Goal: Task Accomplishment & Management: Use online tool/utility

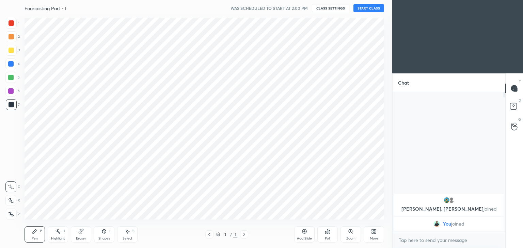
scroll to position [33829, 33670]
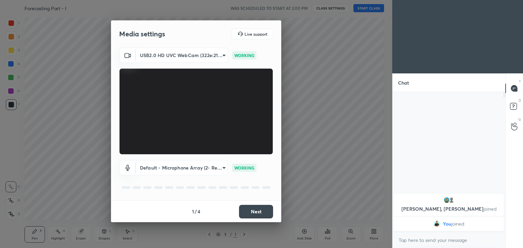
click at [255, 213] on button "Next" at bounding box center [256, 212] width 34 height 14
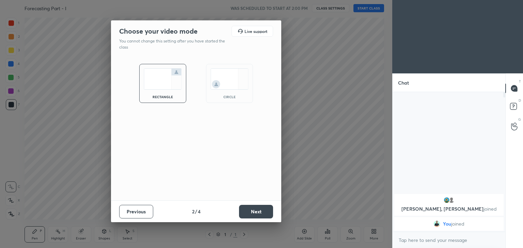
click at [256, 215] on button "Next" at bounding box center [256, 212] width 34 height 14
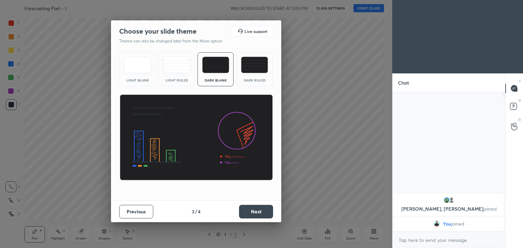
click at [260, 214] on button "Next" at bounding box center [256, 212] width 34 height 14
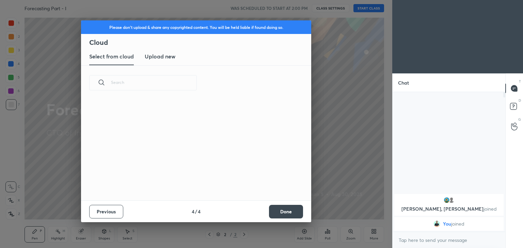
scroll to position [101, 219]
click at [164, 59] on h3 "Upload new" at bounding box center [160, 56] width 31 height 8
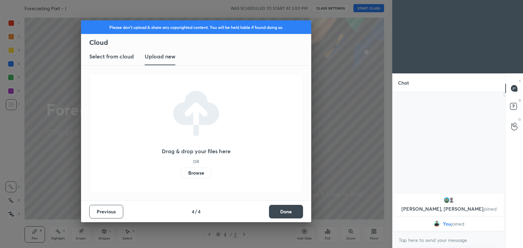
click at [200, 175] on label "Browse" at bounding box center [196, 173] width 30 height 11
click at [181, 175] on input "Browse" at bounding box center [181, 173] width 0 height 11
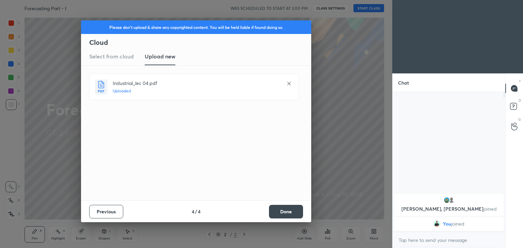
click at [286, 211] on button "Done" at bounding box center [286, 212] width 34 height 14
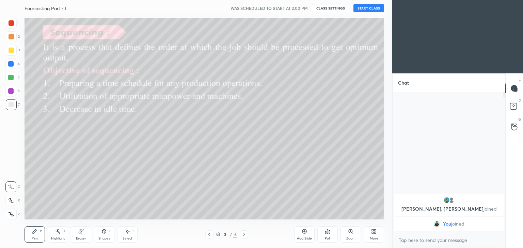
click at [208, 237] on icon at bounding box center [209, 234] width 5 height 5
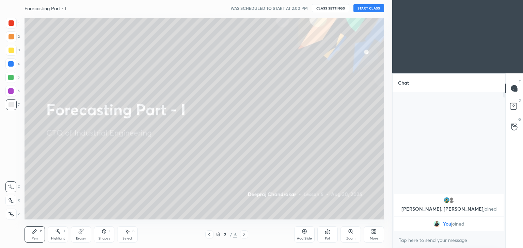
click at [373, 6] on button "START CLASS" at bounding box center [368, 8] width 31 height 8
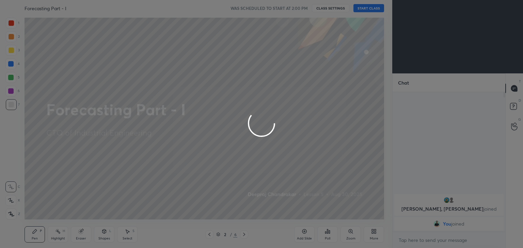
type textarea "x"
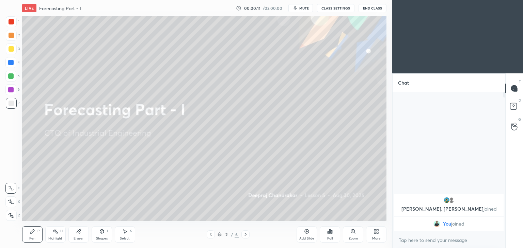
scroll to position [205, 365]
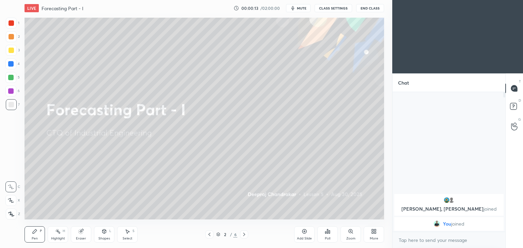
click at [12, 47] on div at bounding box center [11, 50] width 11 height 11
click at [35, 229] on icon at bounding box center [34, 231] width 5 height 5
click at [102, 236] on div "Shapes L" at bounding box center [104, 235] width 20 height 16
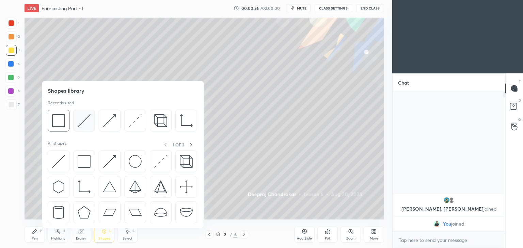
click at [83, 119] on img at bounding box center [84, 120] width 13 height 13
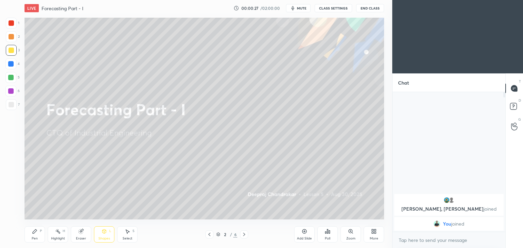
click at [11, 105] on div at bounding box center [11, 104] width 5 height 5
click at [35, 236] on div "Pen P" at bounding box center [35, 235] width 20 height 16
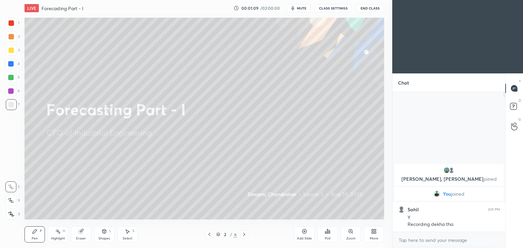
click at [11, 25] on div at bounding box center [11, 22] width 5 height 5
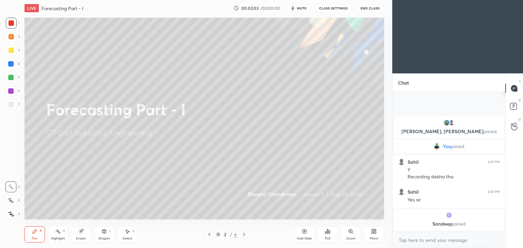
click at [79, 237] on div "Eraser" at bounding box center [81, 238] width 10 height 3
click at [8, 202] on icon at bounding box center [10, 201] width 5 height 6
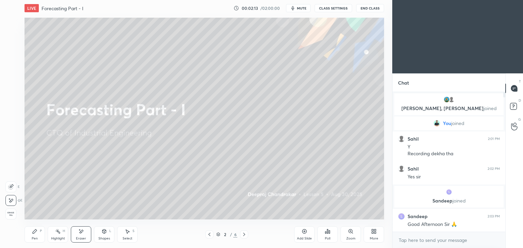
click at [300, 236] on div "Add Slide" at bounding box center [304, 235] width 20 height 16
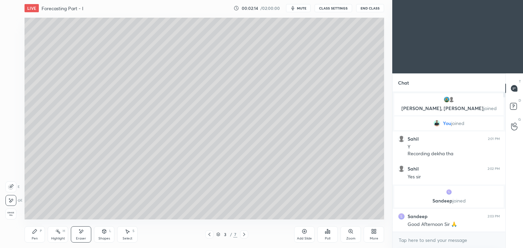
click at [39, 235] on div "Pen P" at bounding box center [35, 235] width 20 height 16
click at [9, 53] on div at bounding box center [11, 50] width 5 height 5
click at [106, 234] on icon at bounding box center [103, 231] width 5 height 5
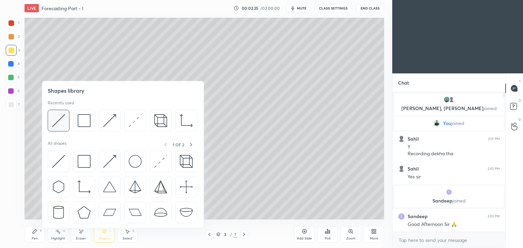
click at [59, 124] on img at bounding box center [58, 120] width 13 height 13
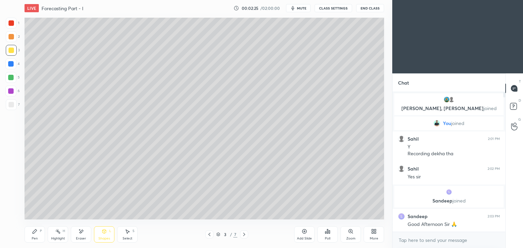
click at [11, 104] on div at bounding box center [11, 104] width 5 height 5
click at [34, 232] on icon at bounding box center [35, 232] width 4 height 4
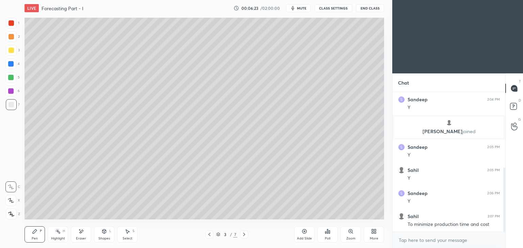
scroll to position [165, 0]
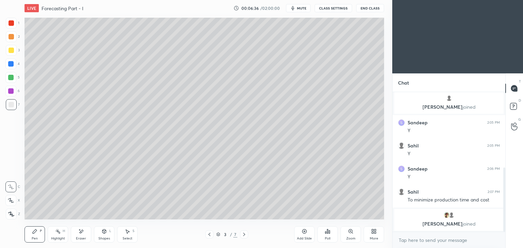
click at [78, 234] on icon at bounding box center [80, 232] width 5 height 6
click at [34, 238] on div "Pen" at bounding box center [35, 238] width 6 height 3
click at [245, 236] on icon at bounding box center [243, 234] width 5 height 5
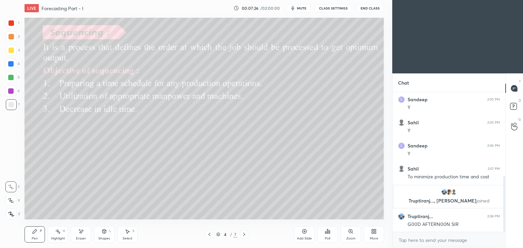
scroll to position [211, 0]
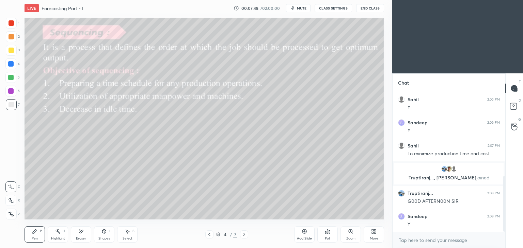
click at [127, 238] on div "Select" at bounding box center [128, 238] width 10 height 3
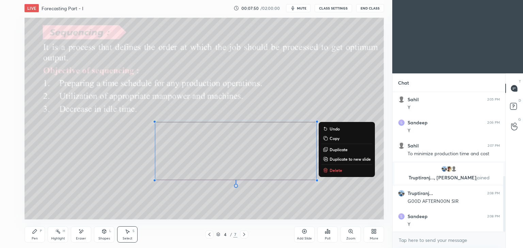
click at [339, 169] on p "Delete" at bounding box center [335, 170] width 13 height 5
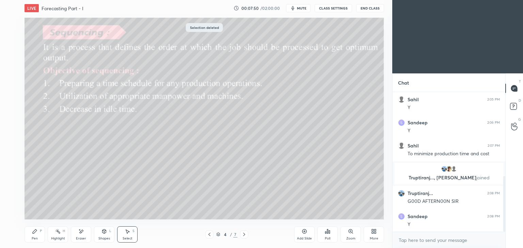
click at [34, 235] on div "Pen P" at bounding box center [35, 235] width 20 height 16
click at [246, 234] on icon at bounding box center [243, 234] width 5 height 5
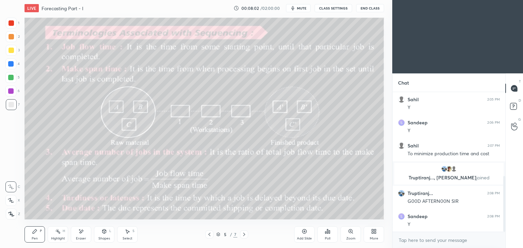
click at [106, 236] on div "Shapes L" at bounding box center [104, 235] width 20 height 16
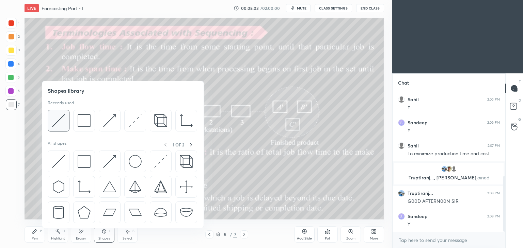
click at [59, 118] on img at bounding box center [58, 120] width 13 height 13
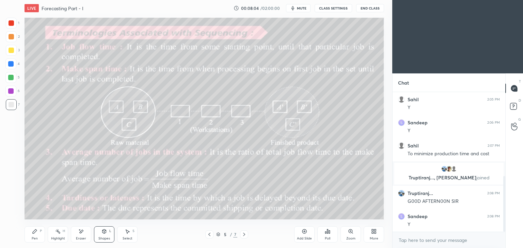
click at [10, 51] on div at bounding box center [11, 50] width 5 height 5
click at [29, 236] on div "Pen P" at bounding box center [35, 235] width 20 height 16
click at [83, 236] on div "Eraser" at bounding box center [81, 235] width 20 height 16
click at [98, 234] on div "Shapes L" at bounding box center [104, 235] width 20 height 16
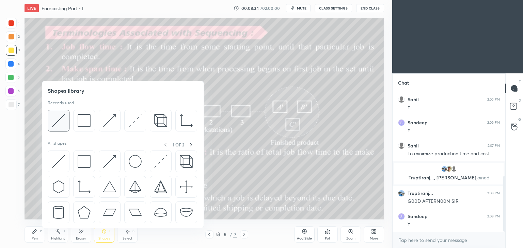
click at [56, 118] on img at bounding box center [58, 120] width 13 height 13
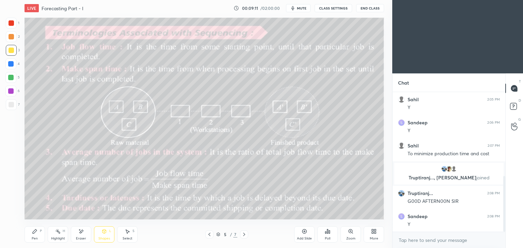
click at [33, 233] on icon at bounding box center [35, 232] width 4 height 4
click at [83, 236] on div "Eraser" at bounding box center [81, 235] width 20 height 16
click at [38, 236] on div "Pen P" at bounding box center [35, 235] width 20 height 16
click at [90, 231] on div "Eraser" at bounding box center [81, 235] width 20 height 16
click at [41, 238] on div "Pen P" at bounding box center [35, 235] width 20 height 16
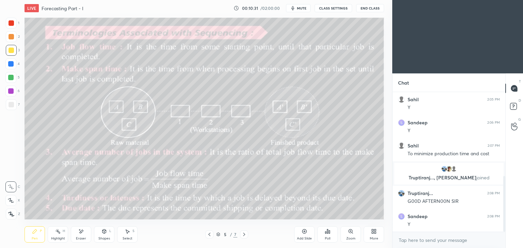
scroll to position [236, 0]
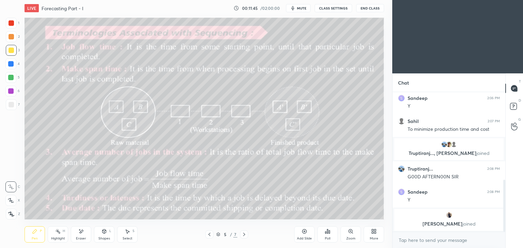
click at [86, 237] on div "Eraser" at bounding box center [81, 235] width 20 height 16
click at [33, 241] on div "Pen" at bounding box center [35, 238] width 6 height 3
click at [108, 236] on div "Shapes L" at bounding box center [104, 235] width 20 height 16
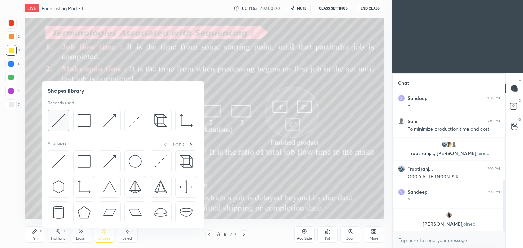
click at [62, 123] on img at bounding box center [58, 120] width 13 height 13
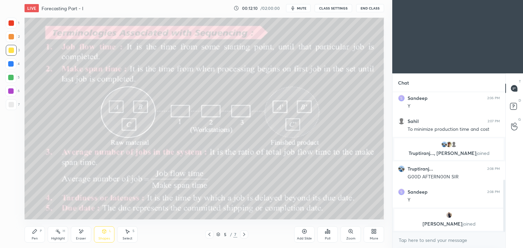
click at [246, 237] on icon at bounding box center [243, 234] width 5 height 5
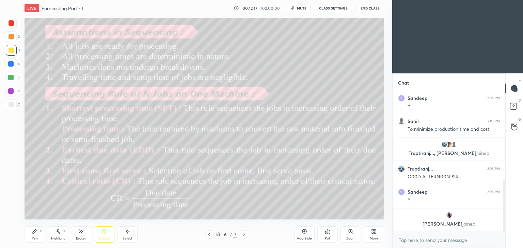
click at [35, 235] on div "Pen P" at bounding box center [35, 235] width 20 height 16
click at [13, 104] on div at bounding box center [11, 104] width 5 height 5
click at [38, 236] on div "Pen P" at bounding box center [35, 235] width 20 height 16
click at [9, 65] on div at bounding box center [10, 63] width 5 height 5
click at [105, 233] on icon at bounding box center [104, 232] width 4 height 4
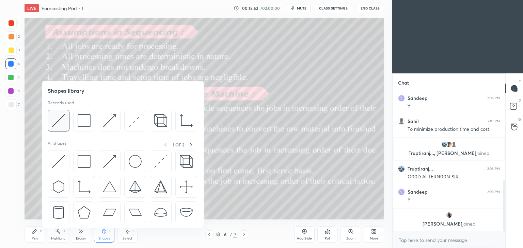
click at [64, 120] on img at bounding box center [58, 120] width 13 height 13
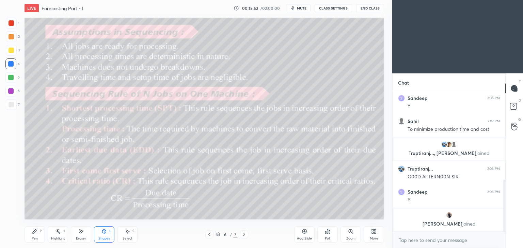
click at [12, 101] on div at bounding box center [11, 104] width 11 height 11
click at [33, 232] on icon at bounding box center [35, 232] width 4 height 4
click at [346, 217] on div "Add Slide Poll Zoom More" at bounding box center [339, 235] width 90 height 38
click at [84, 236] on div "Eraser" at bounding box center [81, 235] width 20 height 16
click at [26, 239] on div "Pen P" at bounding box center [35, 235] width 20 height 16
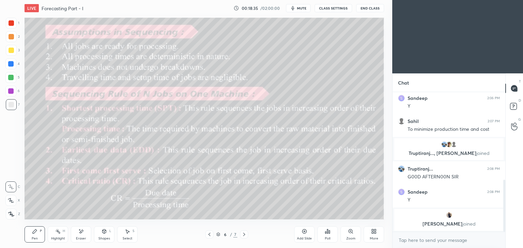
click at [245, 235] on icon at bounding box center [244, 234] width 2 height 3
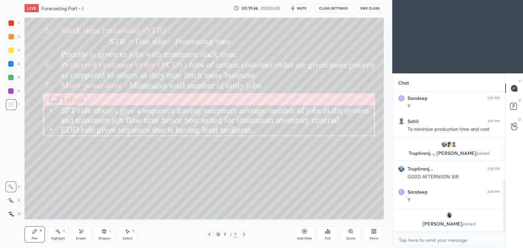
click at [12, 23] on div at bounding box center [11, 22] width 5 height 5
click at [8, 65] on div at bounding box center [10, 63] width 5 height 5
click at [208, 235] on icon at bounding box center [209, 234] width 2 height 3
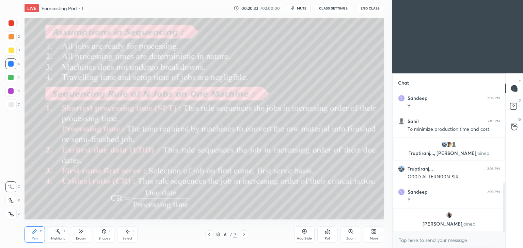
scroll to position [259, 0]
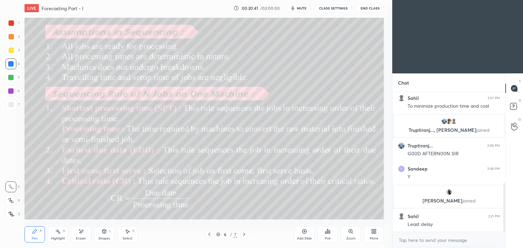
click at [242, 236] on icon at bounding box center [243, 234] width 5 height 5
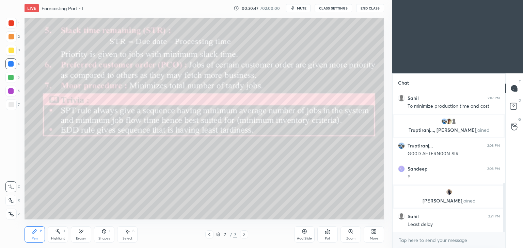
click at [10, 19] on div at bounding box center [11, 23] width 11 height 11
click at [17, 49] on div "3" at bounding box center [13, 50] width 14 height 11
click at [207, 233] on icon at bounding box center [209, 234] width 5 height 5
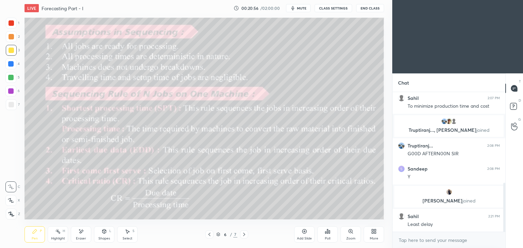
click at [245, 232] on div at bounding box center [244, 235] width 8 height 8
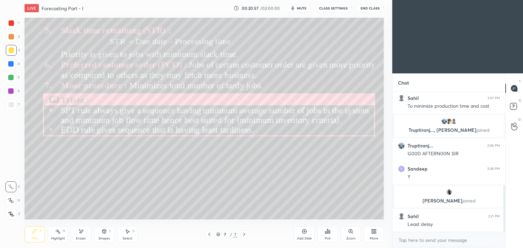
scroll to position [282, 0]
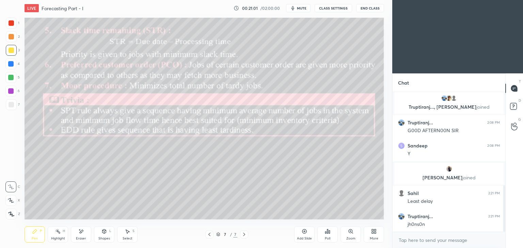
click at [210, 236] on icon at bounding box center [209, 234] width 5 height 5
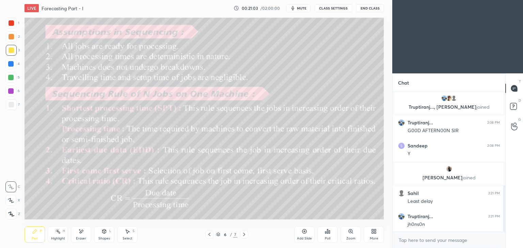
click at [247, 233] on div at bounding box center [244, 235] width 8 height 8
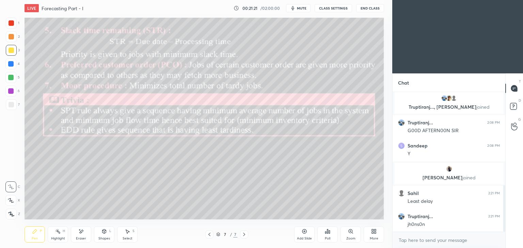
click at [103, 237] on div "Shapes" at bounding box center [104, 238] width 12 height 3
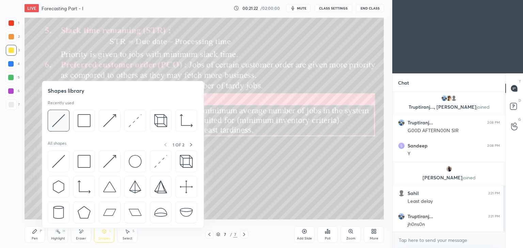
click at [62, 120] on img at bounding box center [58, 120] width 13 height 13
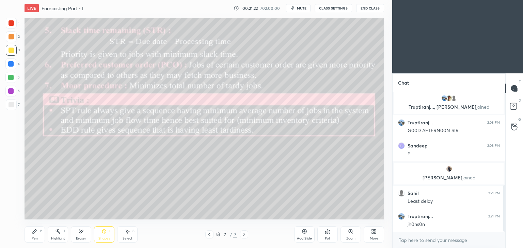
click at [11, 105] on div at bounding box center [11, 104] width 5 height 5
click at [34, 232] on icon at bounding box center [35, 232] width 4 height 4
click at [84, 236] on div "Eraser" at bounding box center [81, 235] width 20 height 16
click at [37, 232] on div "Pen P" at bounding box center [35, 235] width 20 height 16
click at [305, 237] on div "Add Slide" at bounding box center [304, 235] width 20 height 16
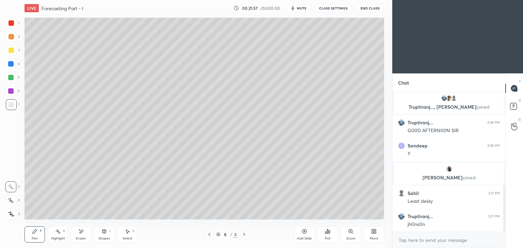
click at [38, 230] on div "Pen P" at bounding box center [35, 235] width 20 height 16
click at [13, 52] on div at bounding box center [11, 50] width 5 height 5
click at [12, 103] on div at bounding box center [11, 104] width 5 height 5
click at [133, 233] on div "S" at bounding box center [133, 231] width 2 height 3
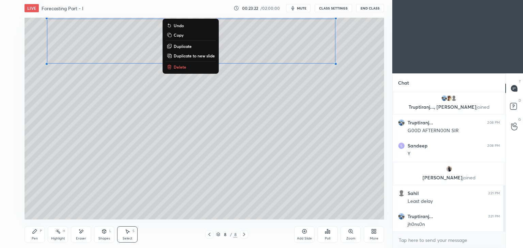
click at [38, 234] on div "Pen P" at bounding box center [35, 235] width 20 height 16
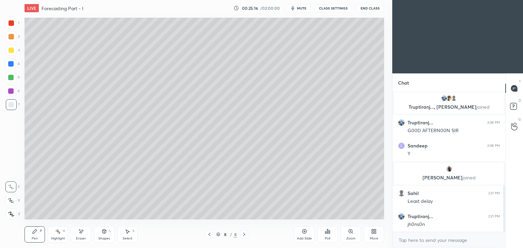
click at [12, 51] on div at bounding box center [11, 50] width 5 height 5
click at [103, 239] on div "Shapes" at bounding box center [104, 238] width 12 height 3
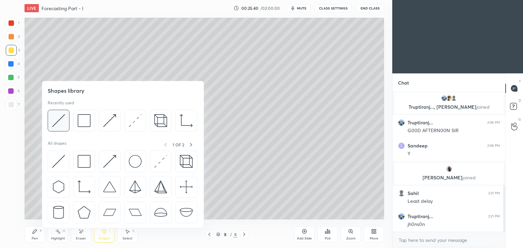
click at [62, 123] on img at bounding box center [58, 120] width 13 height 13
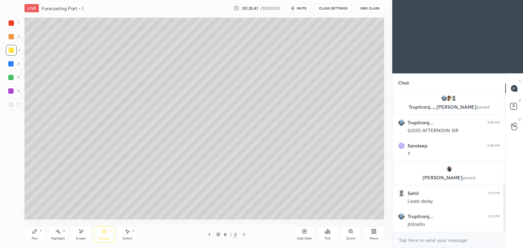
click at [106, 235] on div "Shapes L" at bounding box center [104, 235] width 20 height 16
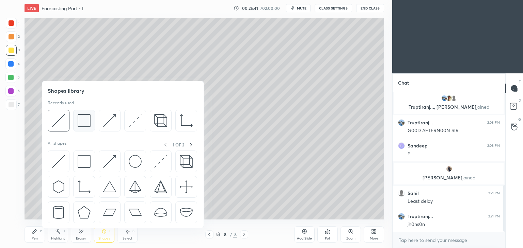
click at [88, 123] on img at bounding box center [84, 120] width 13 height 13
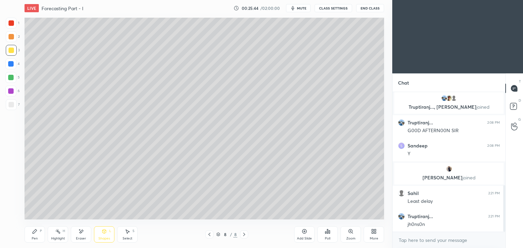
click at [101, 238] on div "Shapes" at bounding box center [104, 238] width 12 height 3
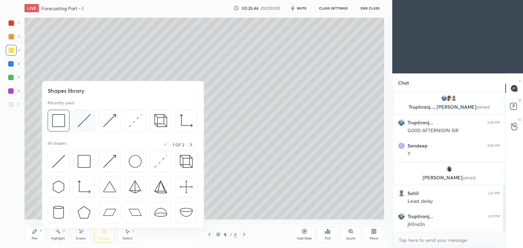
click at [82, 120] on img at bounding box center [84, 120] width 13 height 13
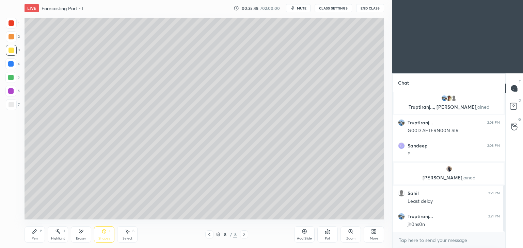
click at [34, 237] on div "Pen" at bounding box center [35, 238] width 6 height 3
click at [125, 234] on div "Select S" at bounding box center [127, 235] width 20 height 16
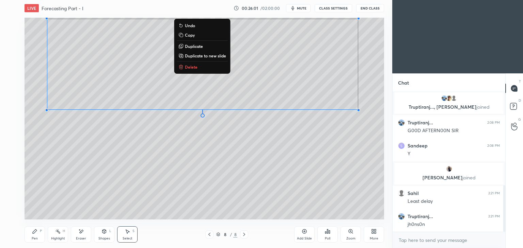
click at [351, 149] on div "0 ° Undo Copy Duplicate Duplicate to new slide Delete" at bounding box center [204, 119] width 359 height 202
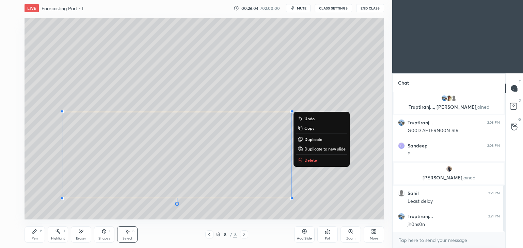
click at [15, 205] on div "1 2 3 4 5 6 7 C X Z E E Erase all H H" at bounding box center [11, 119] width 22 height 202
click at [33, 204] on div "0 ° Undo Copy Duplicate Duplicate to new slide Delete" at bounding box center [204, 119] width 359 height 202
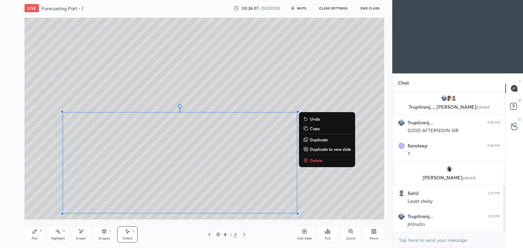
click at [36, 235] on div "Pen P" at bounding box center [35, 235] width 20 height 16
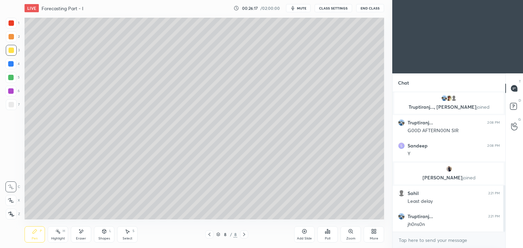
click at [104, 235] on div "Shapes L" at bounding box center [104, 235] width 20 height 16
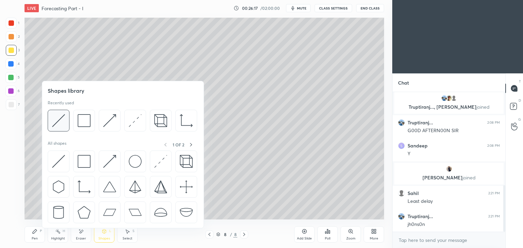
click at [67, 117] on div at bounding box center [59, 121] width 22 height 22
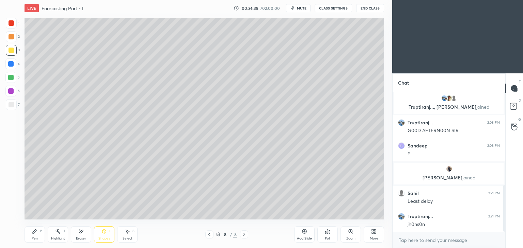
click at [32, 235] on div "Pen P" at bounding box center [35, 235] width 20 height 16
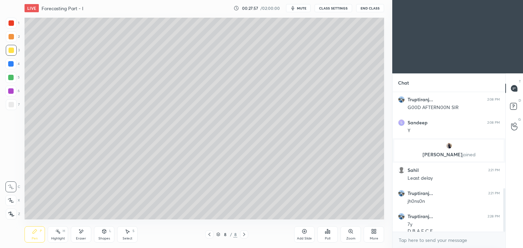
scroll to position [312, 0]
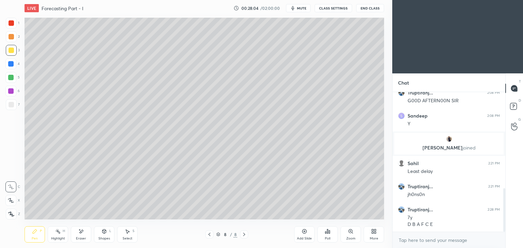
click at [303, 239] on div "Add Slide" at bounding box center [304, 238] width 15 height 3
click at [13, 109] on div at bounding box center [11, 104] width 11 height 11
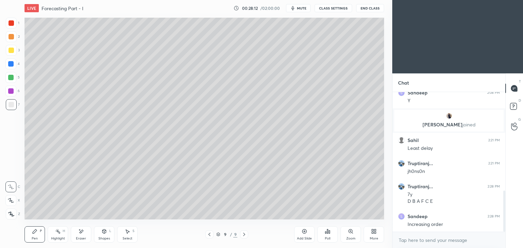
click at [209, 236] on icon at bounding box center [209, 234] width 5 height 5
click at [243, 239] on div "Pen P Highlight H Eraser Shapes L Select S 8 / 9 Add Slide Poll Zoom More" at bounding box center [204, 234] width 359 height 27
click at [242, 235] on icon at bounding box center [243, 234] width 5 height 5
click at [210, 236] on icon at bounding box center [209, 234] width 5 height 5
click at [244, 234] on icon at bounding box center [243, 234] width 5 height 5
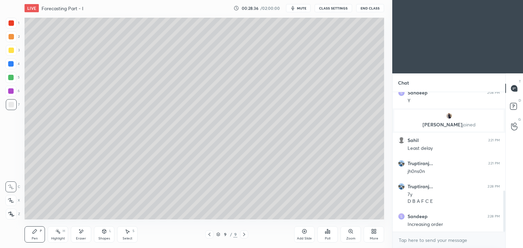
click at [83, 233] on icon at bounding box center [80, 232] width 5 height 6
click at [208, 234] on icon at bounding box center [209, 234] width 5 height 5
click at [246, 234] on icon at bounding box center [243, 234] width 5 height 5
click at [34, 234] on icon at bounding box center [35, 232] width 4 height 4
click at [211, 237] on icon at bounding box center [209, 234] width 5 height 5
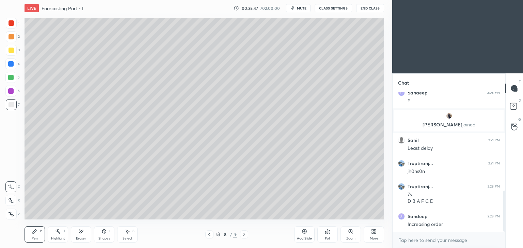
click at [244, 234] on icon at bounding box center [244, 234] width 2 height 3
click at [82, 234] on icon at bounding box center [80, 232] width 5 height 6
click at [33, 236] on div "Pen P" at bounding box center [35, 235] width 20 height 16
click at [124, 234] on div "Select S" at bounding box center [127, 235] width 20 height 16
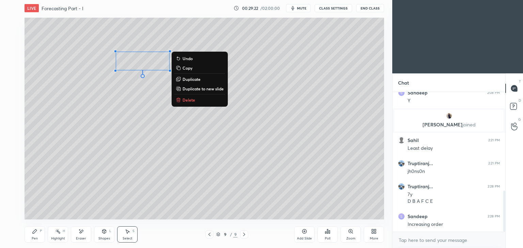
click at [144, 138] on div "0 ° Undo Copy Duplicate Duplicate to new slide Delete" at bounding box center [204, 119] width 359 height 202
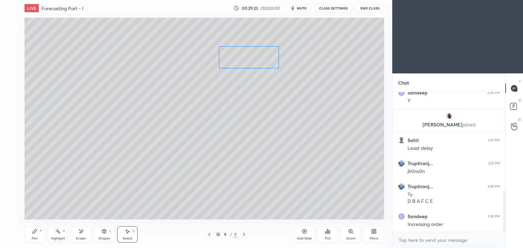
click at [227, 58] on div "0 ° Undo Copy Duplicate Duplicate to new slide Delete" at bounding box center [204, 119] width 359 height 202
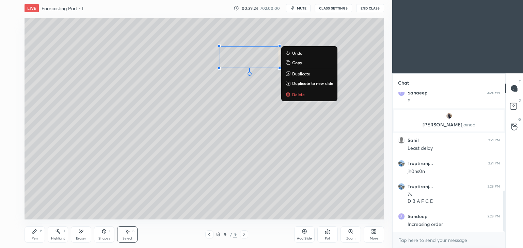
click at [229, 114] on div "0 ° Undo Copy Duplicate Duplicate to new slide Delete" at bounding box center [204, 119] width 359 height 202
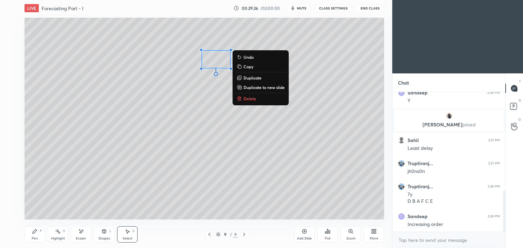
click at [209, 115] on div "0 ° Undo Copy Duplicate Duplicate to new slide Delete" at bounding box center [204, 119] width 359 height 202
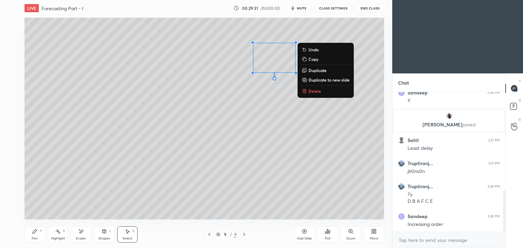
click at [254, 113] on div "0 ° Undo Copy Duplicate Duplicate to new slide Delete" at bounding box center [204, 119] width 359 height 202
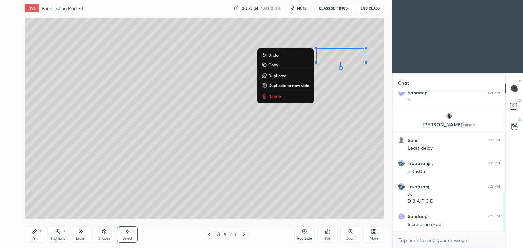
click at [103, 235] on div "Shapes L" at bounding box center [104, 235] width 20 height 16
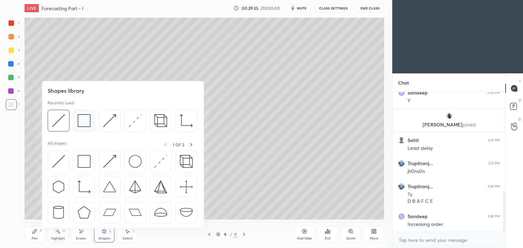
click at [85, 120] on img at bounding box center [84, 120] width 13 height 13
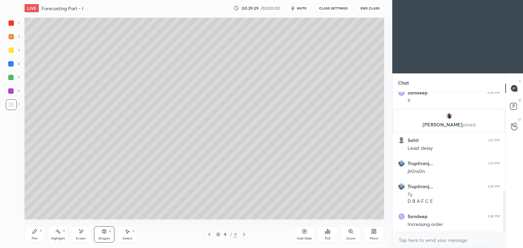
click at [105, 234] on div "Shapes L" at bounding box center [104, 235] width 20 height 16
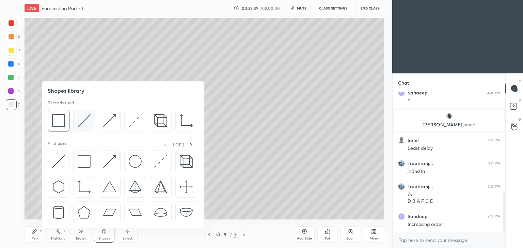
click at [84, 123] on img at bounding box center [84, 120] width 13 height 13
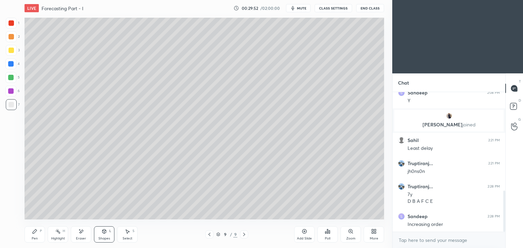
click at [208, 236] on icon at bounding box center [209, 234] width 5 height 5
click at [33, 236] on div "Pen P" at bounding box center [35, 235] width 20 height 16
click at [245, 233] on icon at bounding box center [243, 234] width 5 height 5
click at [208, 232] on div at bounding box center [209, 235] width 8 height 8
click at [243, 233] on icon at bounding box center [244, 234] width 2 height 3
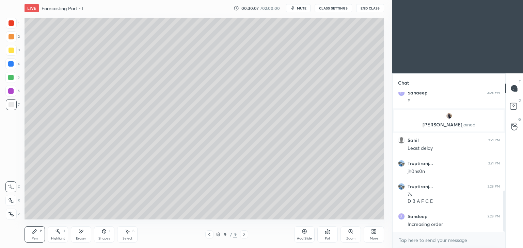
click at [211, 235] on icon at bounding box center [209, 234] width 5 height 5
click at [245, 234] on icon at bounding box center [243, 234] width 5 height 5
click at [209, 234] on icon at bounding box center [209, 234] width 5 height 5
click at [243, 235] on icon at bounding box center [243, 234] width 5 height 5
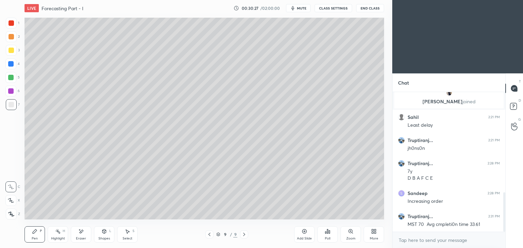
click at [211, 236] on icon at bounding box center [209, 234] width 5 height 5
click at [240, 234] on div at bounding box center [244, 235] width 8 height 8
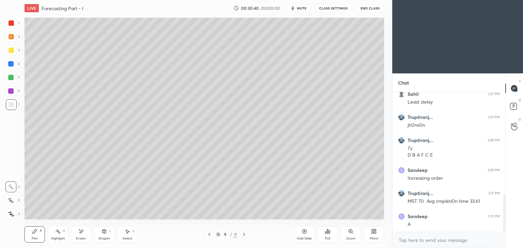
click at [207, 234] on icon at bounding box center [209, 234] width 5 height 5
click at [241, 232] on icon at bounding box center [243, 234] width 5 height 5
click at [208, 236] on icon at bounding box center [209, 234] width 5 height 5
click at [245, 234] on icon at bounding box center [243, 234] width 5 height 5
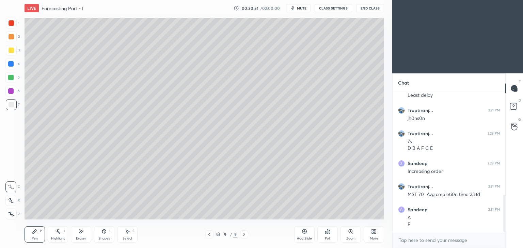
click at [206, 234] on div at bounding box center [209, 235] width 8 height 8
click at [243, 237] on icon at bounding box center [243, 234] width 5 height 5
click at [84, 234] on div "Eraser" at bounding box center [81, 235] width 20 height 16
click at [34, 233] on icon at bounding box center [34, 231] width 5 height 5
click at [209, 235] on icon at bounding box center [209, 234] width 2 height 3
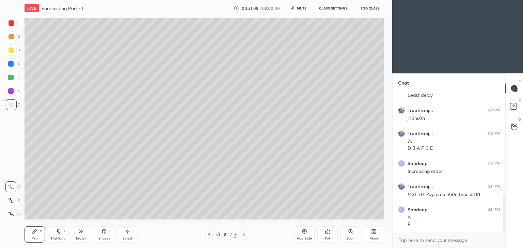
click at [245, 234] on icon at bounding box center [244, 234] width 2 height 3
click at [205, 233] on div at bounding box center [209, 235] width 8 height 8
click at [244, 235] on icon at bounding box center [243, 234] width 5 height 5
click at [207, 235] on icon at bounding box center [209, 234] width 5 height 5
click at [243, 234] on icon at bounding box center [243, 234] width 5 height 5
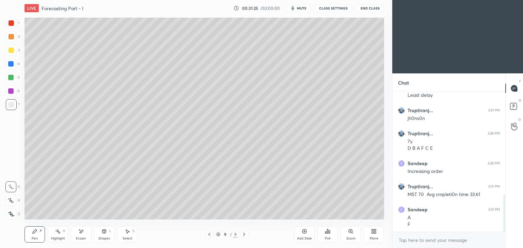
click at [207, 235] on icon at bounding box center [209, 234] width 5 height 5
click at [244, 237] on icon at bounding box center [243, 234] width 5 height 5
click at [107, 237] on div "Shapes L" at bounding box center [104, 235] width 20 height 16
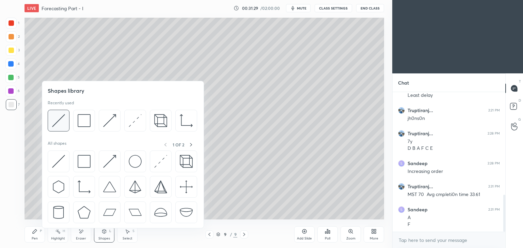
click at [63, 120] on img at bounding box center [58, 120] width 13 height 13
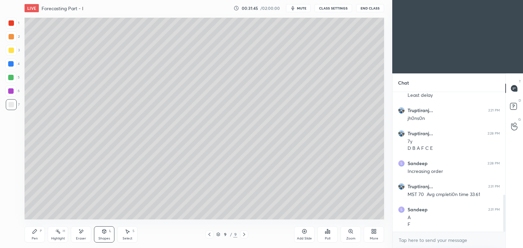
click at [37, 242] on div "Pen P" at bounding box center [35, 235] width 20 height 16
click at [10, 51] on div at bounding box center [11, 50] width 5 height 5
click at [79, 234] on icon at bounding box center [80, 232] width 5 height 6
click at [37, 234] on icon at bounding box center [34, 231] width 5 height 5
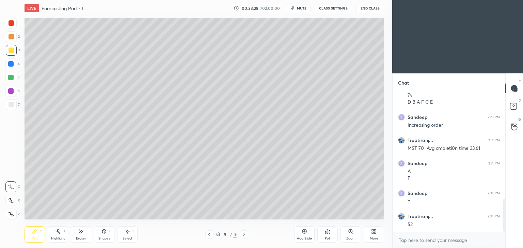
scroll to position [457, 0]
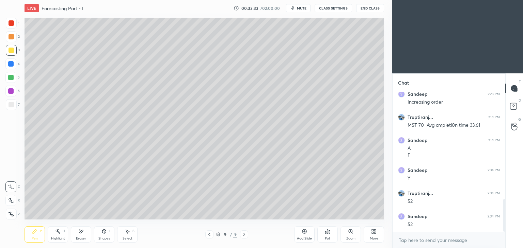
click at [303, 234] on div "Add Slide" at bounding box center [304, 235] width 20 height 16
click at [11, 106] on div at bounding box center [11, 104] width 5 height 5
click at [209, 235] on icon at bounding box center [209, 234] width 5 height 5
click at [243, 234] on icon at bounding box center [244, 234] width 5 height 5
click at [210, 237] on icon at bounding box center [209, 234] width 5 height 5
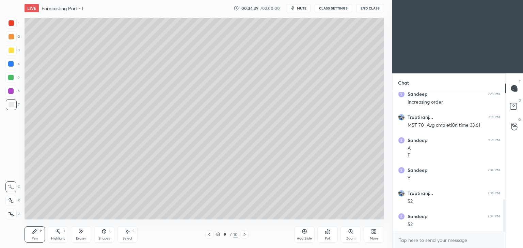
click at [242, 235] on icon at bounding box center [244, 234] width 5 height 5
click at [211, 234] on icon at bounding box center [209, 234] width 5 height 5
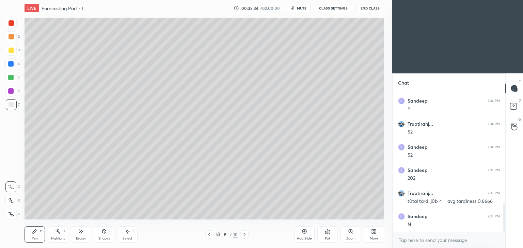
scroll to position [550, 0]
click at [11, 19] on div at bounding box center [11, 23] width 11 height 11
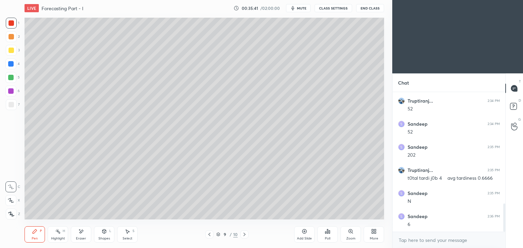
click at [12, 49] on div at bounding box center [11, 50] width 5 height 5
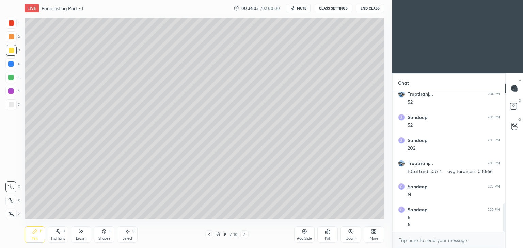
scroll to position [564, 0]
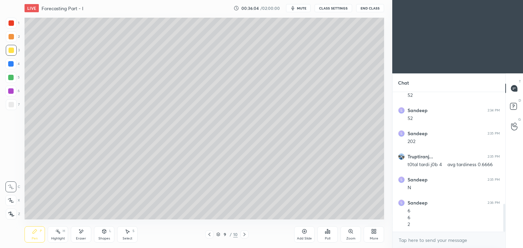
click at [242, 237] on icon at bounding box center [244, 234] width 5 height 5
click at [12, 107] on div at bounding box center [11, 104] width 5 height 5
click at [208, 235] on icon at bounding box center [209, 234] width 5 height 5
click at [210, 236] on icon at bounding box center [209, 234] width 2 height 3
click at [18, 20] on div "1" at bounding box center [13, 23] width 14 height 11
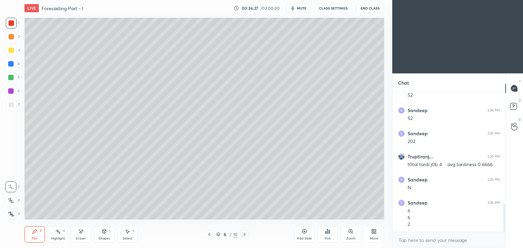
click at [243, 236] on icon at bounding box center [244, 234] width 5 height 5
click at [245, 234] on icon at bounding box center [244, 234] width 5 height 5
click at [35, 234] on div "Pen P" at bounding box center [35, 235] width 20 height 16
click at [11, 108] on div at bounding box center [11, 104] width 11 height 11
click at [127, 240] on div "Select" at bounding box center [128, 238] width 10 height 3
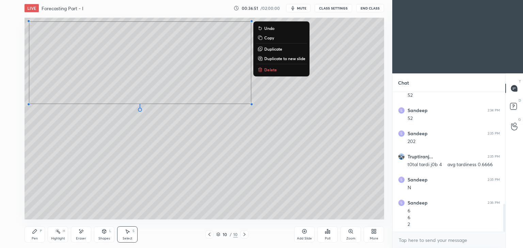
click at [36, 236] on div "Pen P" at bounding box center [35, 235] width 20 height 16
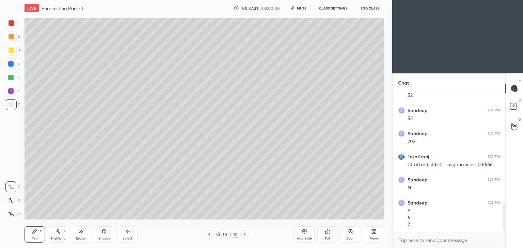
scroll to position [587, 0]
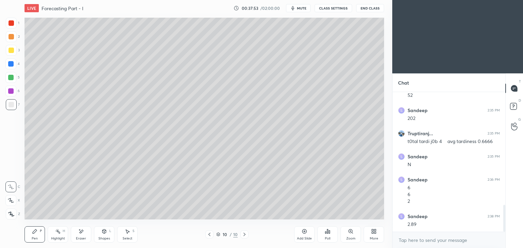
click at [83, 233] on icon at bounding box center [80, 232] width 5 height 6
click at [29, 234] on div "Pen P" at bounding box center [35, 235] width 20 height 16
click at [209, 237] on icon at bounding box center [209, 234] width 5 height 5
click at [208, 235] on icon at bounding box center [209, 234] width 5 height 5
click at [243, 233] on icon at bounding box center [244, 234] width 2 height 3
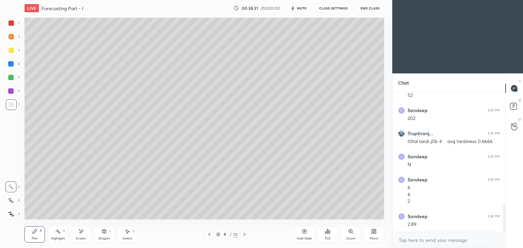
click at [242, 234] on icon at bounding box center [244, 234] width 5 height 5
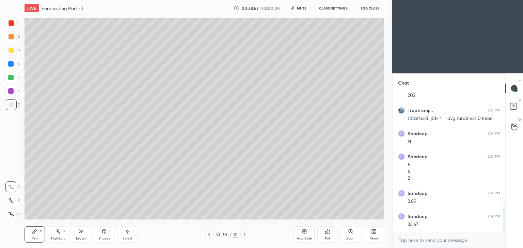
click at [208, 236] on icon at bounding box center [209, 234] width 5 height 5
click at [210, 234] on icon at bounding box center [209, 234] width 5 height 5
click at [242, 235] on icon at bounding box center [244, 234] width 5 height 5
click at [242, 233] on icon at bounding box center [244, 234] width 5 height 5
click at [84, 234] on div "Eraser" at bounding box center [81, 235] width 20 height 16
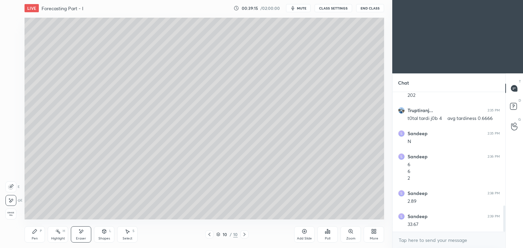
click at [38, 237] on div "Pen P" at bounding box center [35, 235] width 20 height 16
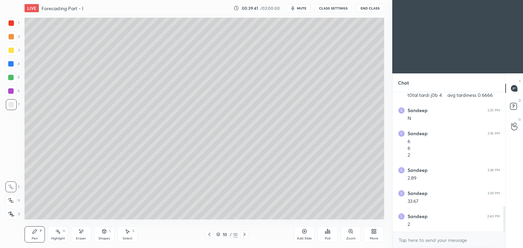
click at [131, 233] on div "Select S" at bounding box center [127, 235] width 20 height 16
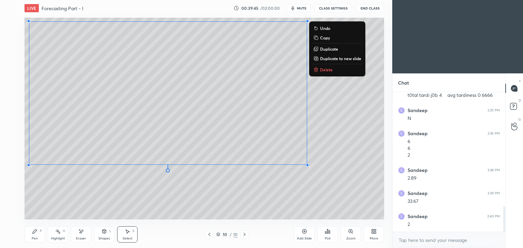
click at [32, 234] on icon at bounding box center [34, 231] width 5 height 5
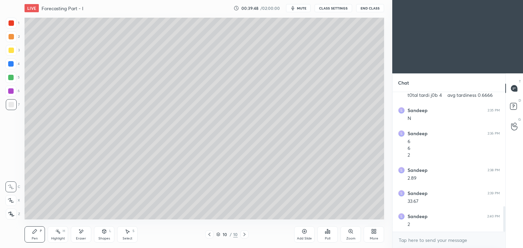
click at [208, 234] on icon at bounding box center [209, 234] width 5 height 5
click at [211, 234] on icon at bounding box center [209, 234] width 5 height 5
click at [245, 234] on icon at bounding box center [244, 234] width 5 height 5
click at [244, 234] on icon at bounding box center [244, 234] width 5 height 5
click at [83, 234] on icon at bounding box center [80, 232] width 5 height 6
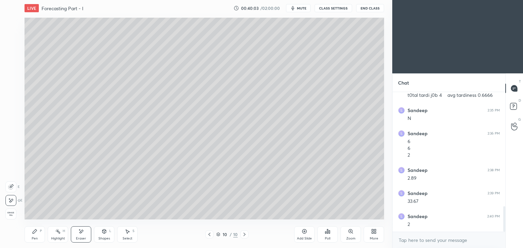
click at [32, 237] on div "Pen" at bounding box center [35, 238] width 6 height 3
click at [243, 235] on icon at bounding box center [244, 234] width 5 height 5
click at [132, 233] on div "Select S" at bounding box center [127, 235] width 20 height 16
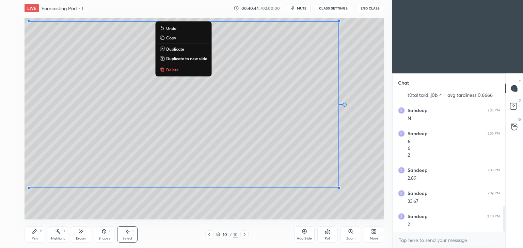
click at [35, 233] on icon at bounding box center [34, 231] width 5 height 5
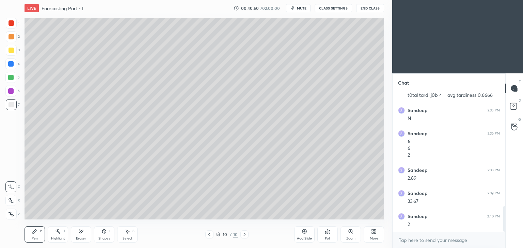
click at [206, 235] on div at bounding box center [209, 235] width 8 height 8
click at [208, 236] on icon at bounding box center [209, 234] width 5 height 5
click at [242, 234] on icon at bounding box center [244, 234] width 5 height 5
click at [240, 232] on div at bounding box center [244, 235] width 8 height 8
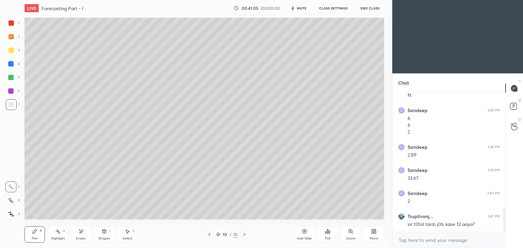
click at [210, 236] on icon at bounding box center [209, 234] width 5 height 5
click at [245, 237] on icon at bounding box center [244, 234] width 5 height 5
click at [209, 237] on icon at bounding box center [209, 234] width 5 height 5
click at [242, 237] on icon at bounding box center [244, 234] width 5 height 5
click at [211, 233] on icon at bounding box center [209, 234] width 5 height 5
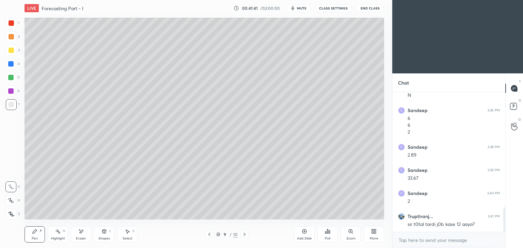
click at [9, 48] on div at bounding box center [11, 50] width 5 height 5
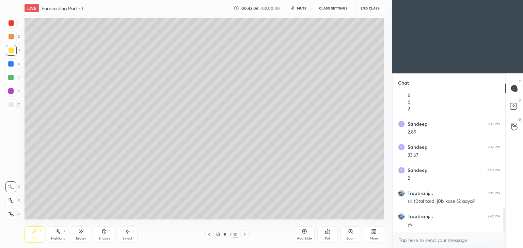
click at [245, 234] on icon at bounding box center [244, 234] width 5 height 5
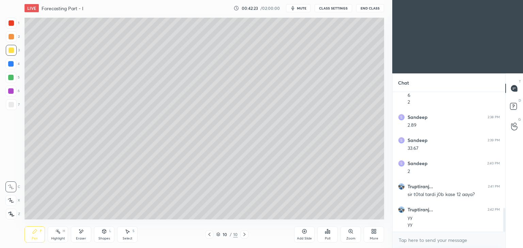
click at [125, 239] on div "Select" at bounding box center [128, 238] width 10 height 3
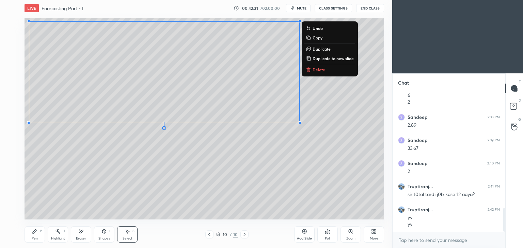
click at [340, 135] on div "0 ° Undo Copy Duplicate Duplicate to new slide Delete" at bounding box center [204, 119] width 359 height 202
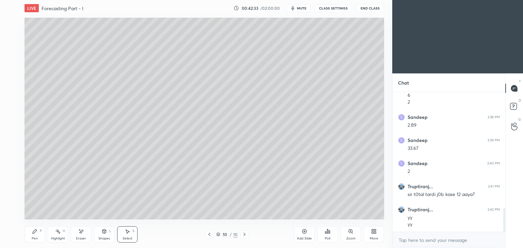
click at [31, 240] on div "Pen P" at bounding box center [35, 235] width 20 height 16
click at [208, 233] on icon at bounding box center [209, 234] width 5 height 5
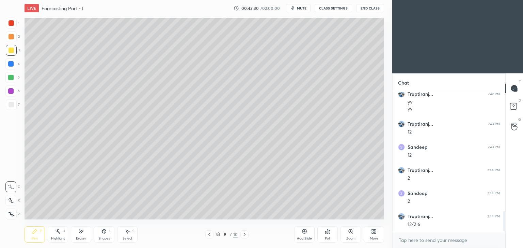
scroll to position [825, 0]
click at [243, 234] on icon at bounding box center [244, 234] width 5 height 5
click at [245, 234] on icon at bounding box center [244, 234] width 5 height 5
click at [245, 235] on icon at bounding box center [244, 234] width 2 height 3
click at [305, 238] on div "Add Slide" at bounding box center [304, 238] width 15 height 3
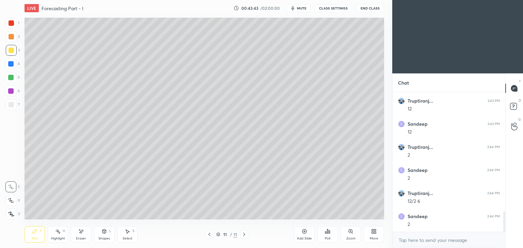
click at [11, 107] on div at bounding box center [11, 104] width 5 height 5
click at [207, 236] on icon at bounding box center [209, 234] width 5 height 5
click at [211, 234] on icon at bounding box center [209, 234] width 5 height 5
click at [130, 238] on div "Select" at bounding box center [128, 238] width 10 height 3
click at [244, 236] on icon at bounding box center [244, 234] width 2 height 3
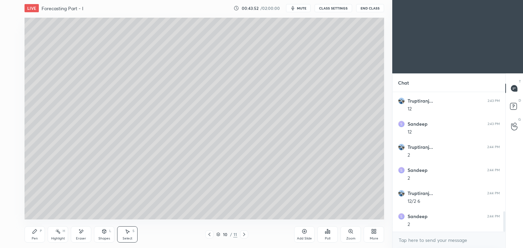
click at [247, 236] on div at bounding box center [244, 235] width 8 height 8
click at [37, 233] on icon at bounding box center [34, 231] width 5 height 5
click at [86, 232] on div "Eraser" at bounding box center [81, 235] width 20 height 16
click at [37, 234] on icon at bounding box center [34, 231] width 5 height 5
click at [104, 236] on div "Shapes L" at bounding box center [104, 235] width 20 height 16
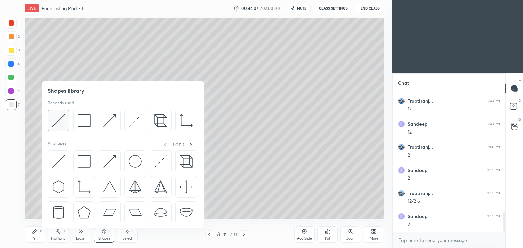
click at [67, 120] on div at bounding box center [59, 121] width 22 height 22
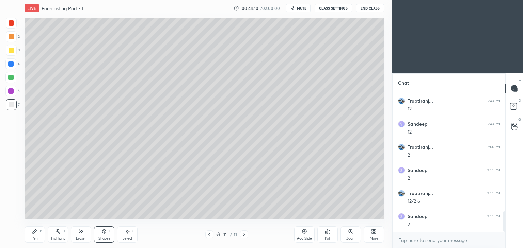
click at [86, 234] on div "Eraser" at bounding box center [81, 235] width 20 height 16
click at [34, 234] on icon at bounding box center [35, 232] width 4 height 4
click at [210, 234] on icon at bounding box center [209, 234] width 5 height 5
click at [211, 234] on icon at bounding box center [209, 234] width 5 height 5
click at [244, 235] on icon at bounding box center [243, 234] width 5 height 5
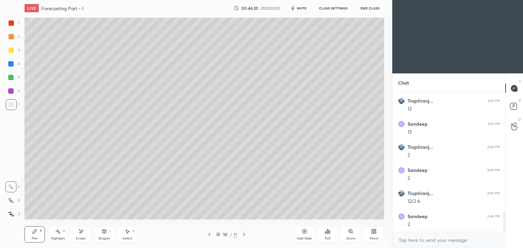
click at [245, 235] on icon at bounding box center [244, 234] width 2 height 3
click at [104, 235] on div "Shapes L" at bounding box center [104, 235] width 20 height 16
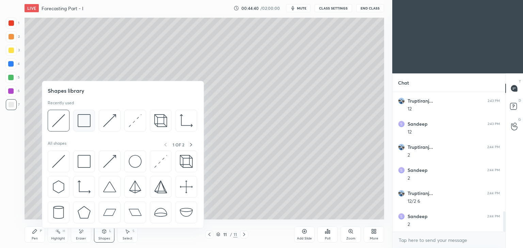
click at [83, 122] on img at bounding box center [84, 120] width 13 height 13
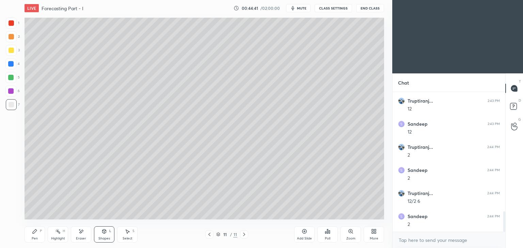
click at [12, 52] on div at bounding box center [11, 50] width 5 height 5
click at [134, 237] on div "Select S" at bounding box center [127, 235] width 20 height 16
click at [125, 236] on div "Select S" at bounding box center [127, 235] width 20 height 16
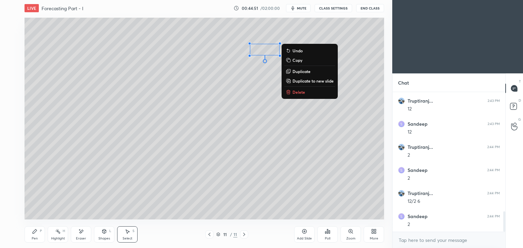
click at [350, 80] on div "0 ° Undo Copy Duplicate Duplicate to new slide Delete" at bounding box center [204, 119] width 359 height 202
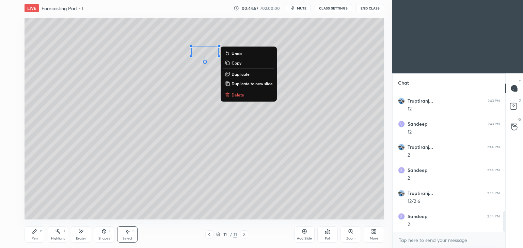
click at [103, 235] on div "Shapes L" at bounding box center [104, 235] width 20 height 16
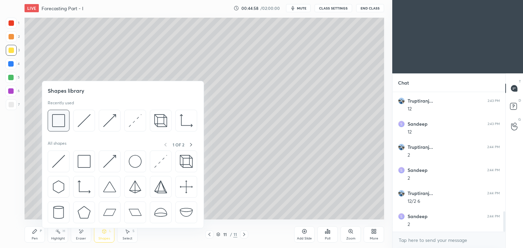
click at [61, 123] on img at bounding box center [58, 120] width 13 height 13
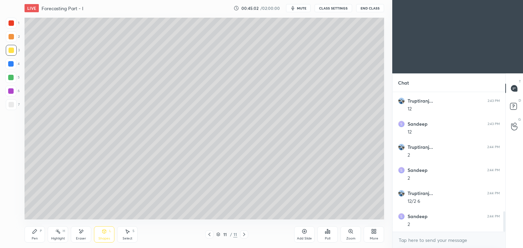
click at [99, 234] on div "Shapes L" at bounding box center [104, 235] width 20 height 16
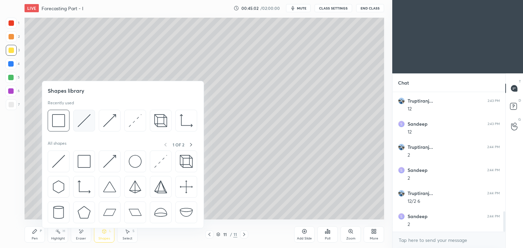
click at [80, 120] on img at bounding box center [84, 120] width 13 height 13
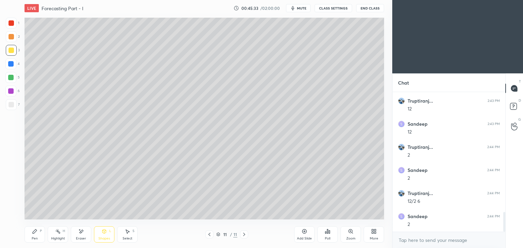
scroll to position [848, 0]
click at [32, 238] on div "Pen" at bounding box center [35, 238] width 6 height 3
click at [210, 236] on icon at bounding box center [209, 234] width 2 height 3
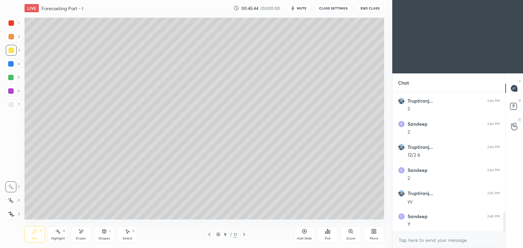
click at [245, 233] on icon at bounding box center [243, 234] width 5 height 5
click at [246, 234] on icon at bounding box center [243, 234] width 5 height 5
click at [37, 233] on icon at bounding box center [34, 231] width 5 height 5
click at [12, 107] on div at bounding box center [11, 104] width 5 height 5
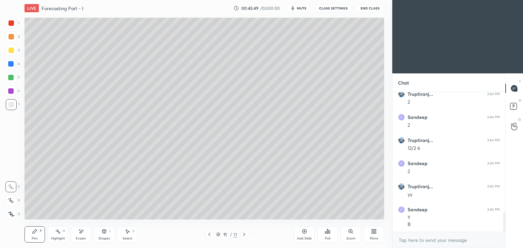
click at [204, 236] on div "11 / 11" at bounding box center [226, 235] width 135 height 8
click at [208, 234] on icon at bounding box center [209, 234] width 5 height 5
click at [208, 235] on icon at bounding box center [209, 234] width 5 height 5
click at [242, 235] on icon at bounding box center [243, 234] width 5 height 5
click at [243, 236] on icon at bounding box center [243, 234] width 5 height 5
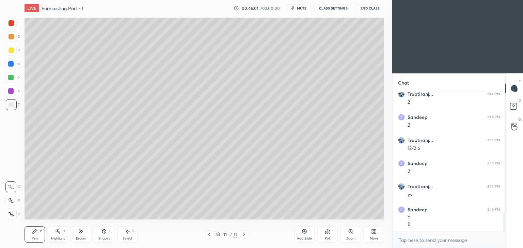
click at [210, 235] on icon at bounding box center [209, 234] width 5 height 5
click at [211, 234] on icon at bounding box center [209, 234] width 5 height 5
click at [242, 233] on icon at bounding box center [243, 234] width 5 height 5
click at [244, 233] on icon at bounding box center [243, 234] width 5 height 5
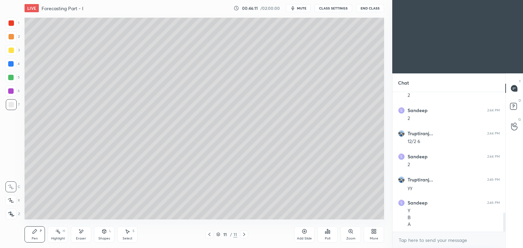
click at [205, 235] on div at bounding box center [209, 235] width 8 height 8
click at [208, 236] on icon at bounding box center [209, 234] width 5 height 5
click at [243, 233] on icon at bounding box center [243, 234] width 5 height 5
click at [244, 233] on icon at bounding box center [243, 234] width 5 height 5
click at [210, 236] on icon at bounding box center [209, 234] width 5 height 5
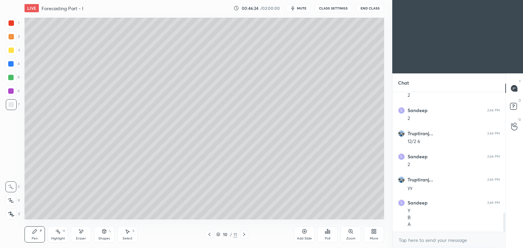
click at [208, 236] on icon at bounding box center [209, 234] width 5 height 5
click at [246, 234] on icon at bounding box center [243, 234] width 5 height 5
click at [248, 234] on div at bounding box center [244, 235] width 8 height 8
click at [209, 234] on icon at bounding box center [209, 234] width 5 height 5
click at [208, 236] on icon at bounding box center [209, 234] width 5 height 5
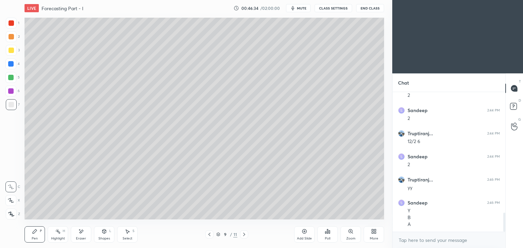
click at [244, 234] on icon at bounding box center [244, 234] width 2 height 3
click at [207, 236] on icon at bounding box center [209, 234] width 5 height 5
click at [209, 236] on icon at bounding box center [209, 234] width 5 height 5
click at [243, 234] on icon at bounding box center [243, 234] width 5 height 5
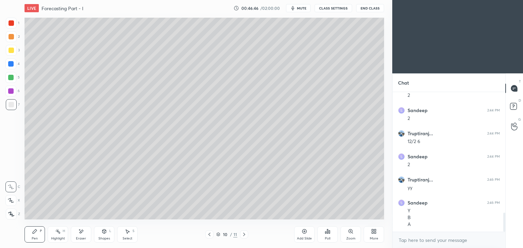
click at [243, 236] on icon at bounding box center [243, 234] width 5 height 5
click at [210, 234] on icon at bounding box center [209, 234] width 5 height 5
click at [211, 234] on icon at bounding box center [209, 234] width 5 height 5
click at [244, 236] on icon at bounding box center [244, 234] width 2 height 3
click at [243, 234] on icon at bounding box center [243, 234] width 5 height 5
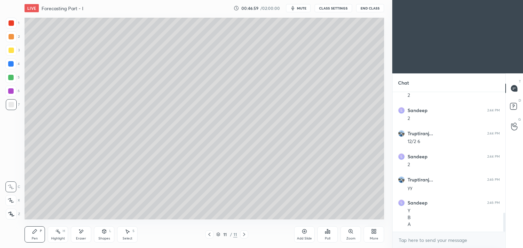
click at [210, 234] on icon at bounding box center [209, 234] width 5 height 5
click at [244, 234] on icon at bounding box center [243, 234] width 5 height 5
click at [245, 234] on icon at bounding box center [243, 234] width 5 height 5
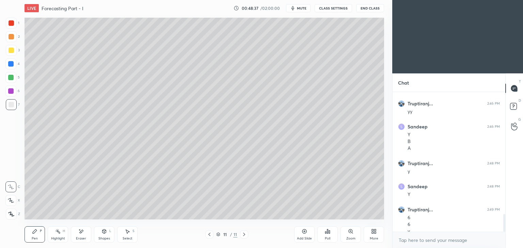
scroll to position [968, 0]
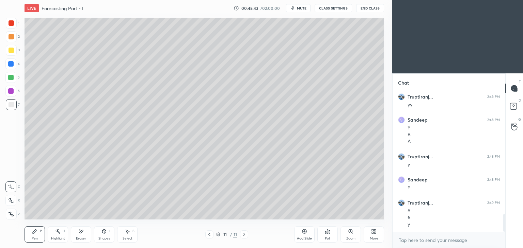
click at [128, 234] on icon at bounding box center [127, 231] width 5 height 5
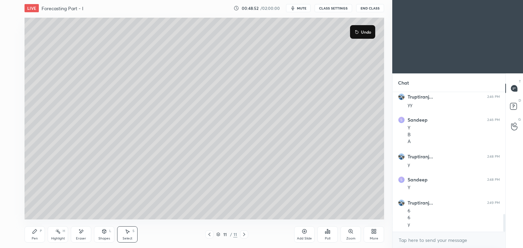
click at [37, 237] on div "Pen" at bounding box center [35, 238] width 6 height 3
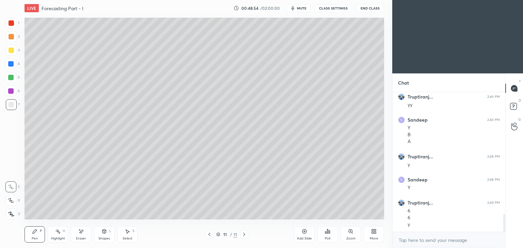
click at [302, 236] on div "Add Slide" at bounding box center [304, 235] width 20 height 16
click at [210, 235] on icon at bounding box center [209, 234] width 5 height 5
click at [242, 236] on icon at bounding box center [243, 234] width 5 height 5
click at [209, 236] on icon at bounding box center [209, 234] width 5 height 5
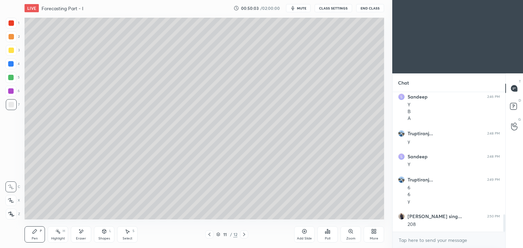
click at [241, 234] on div at bounding box center [244, 235] width 8 height 8
click at [210, 233] on icon at bounding box center [209, 234] width 5 height 5
click at [245, 235] on icon at bounding box center [243, 234] width 5 height 5
click at [26, 236] on div "Pen P" at bounding box center [35, 235] width 20 height 16
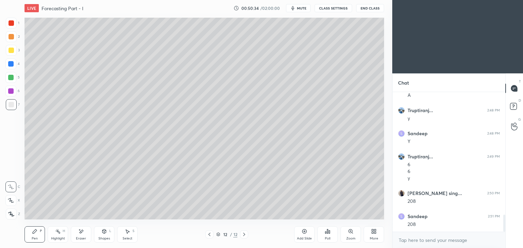
click at [211, 234] on icon at bounding box center [209, 234] width 5 height 5
click at [210, 234] on icon at bounding box center [209, 234] width 2 height 3
click at [244, 236] on icon at bounding box center [243, 234] width 5 height 5
click at [245, 234] on icon at bounding box center [244, 234] width 2 height 3
click at [125, 236] on div "Select S" at bounding box center [127, 235] width 20 height 16
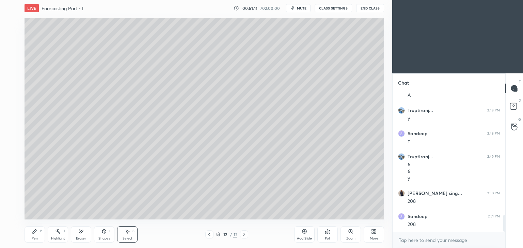
scroll to position [1037, 0]
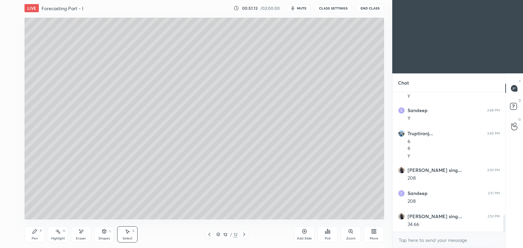
click at [37, 234] on icon at bounding box center [34, 231] width 5 height 5
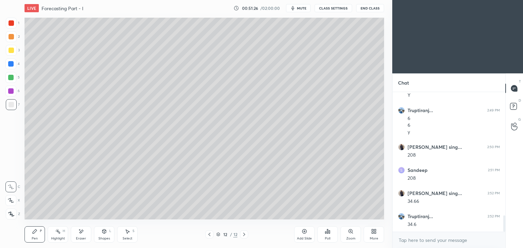
click at [208, 234] on icon at bounding box center [209, 234] width 5 height 5
click at [207, 234] on icon at bounding box center [209, 234] width 5 height 5
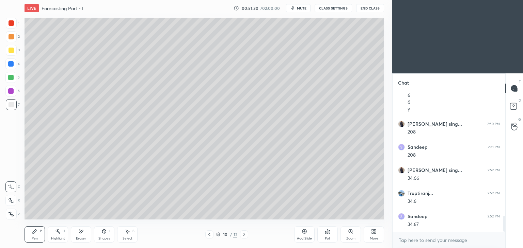
click at [244, 233] on icon at bounding box center [243, 234] width 5 height 5
click at [245, 234] on icon at bounding box center [243, 234] width 5 height 5
click at [209, 234] on icon at bounding box center [209, 234] width 5 height 5
click at [210, 234] on icon at bounding box center [209, 234] width 5 height 5
click at [243, 234] on icon at bounding box center [243, 234] width 5 height 5
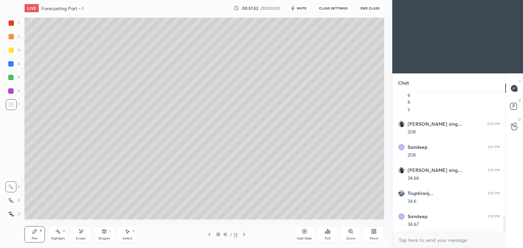
click at [245, 234] on icon at bounding box center [243, 234] width 5 height 5
click at [208, 236] on icon at bounding box center [209, 234] width 5 height 5
click at [244, 235] on icon at bounding box center [243, 234] width 5 height 5
click at [209, 236] on icon at bounding box center [209, 234] width 5 height 5
click at [209, 234] on icon at bounding box center [209, 234] width 2 height 3
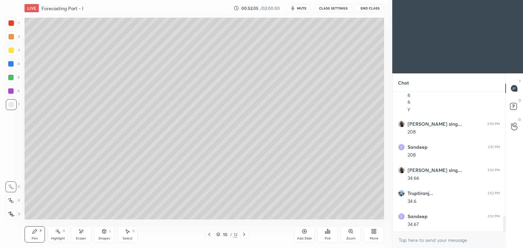
click at [245, 235] on icon at bounding box center [244, 234] width 2 height 3
click at [246, 236] on icon at bounding box center [243, 234] width 5 height 5
click at [208, 236] on icon at bounding box center [209, 234] width 5 height 5
click at [244, 236] on icon at bounding box center [244, 234] width 2 height 3
click at [209, 233] on icon at bounding box center [209, 234] width 5 height 5
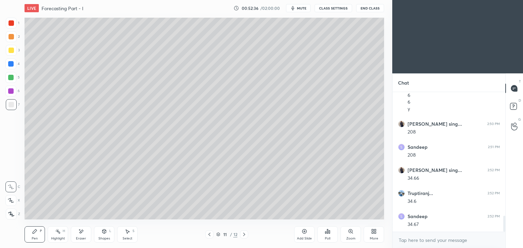
click at [210, 234] on icon at bounding box center [209, 234] width 5 height 5
click at [245, 235] on icon at bounding box center [243, 234] width 5 height 5
click at [246, 236] on icon at bounding box center [243, 234] width 5 height 5
click at [81, 237] on div "Eraser" at bounding box center [81, 235] width 20 height 16
click at [33, 238] on div "Pen" at bounding box center [35, 238] width 6 height 3
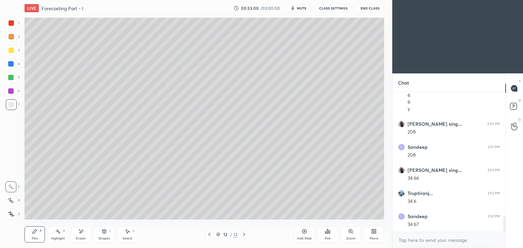
click at [124, 236] on div "Select S" at bounding box center [127, 235] width 20 height 16
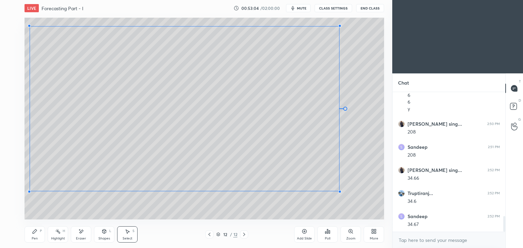
scroll to position [1107, 0]
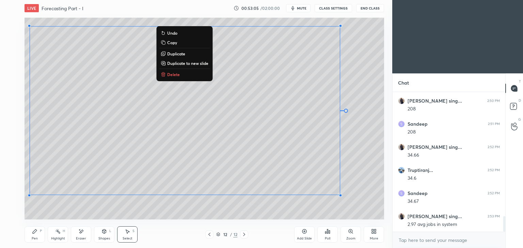
click at [34, 239] on div "Pen" at bounding box center [35, 238] width 6 height 3
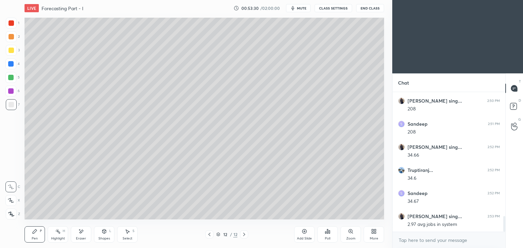
click at [210, 234] on icon at bounding box center [209, 234] width 5 height 5
click at [212, 233] on div at bounding box center [209, 235] width 8 height 8
click at [242, 234] on icon at bounding box center [243, 234] width 5 height 5
click at [244, 233] on icon at bounding box center [243, 234] width 5 height 5
click at [209, 236] on icon at bounding box center [209, 234] width 5 height 5
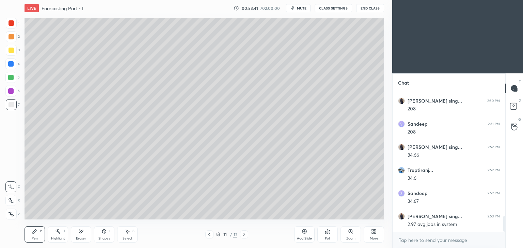
click at [208, 236] on icon at bounding box center [209, 234] width 5 height 5
click at [240, 235] on div at bounding box center [244, 235] width 8 height 8
click at [242, 233] on icon at bounding box center [243, 234] width 5 height 5
click at [208, 233] on icon at bounding box center [209, 234] width 5 height 5
click at [209, 234] on icon at bounding box center [209, 234] width 5 height 5
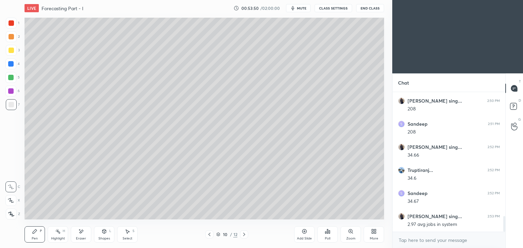
click at [211, 236] on icon at bounding box center [209, 234] width 5 height 5
click at [212, 233] on div at bounding box center [209, 235] width 8 height 8
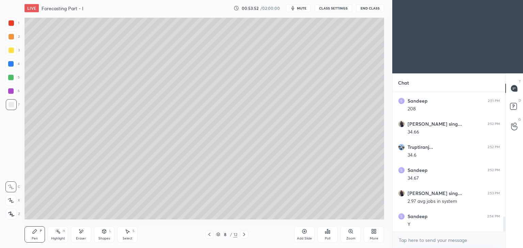
click at [210, 234] on icon at bounding box center [209, 234] width 5 height 5
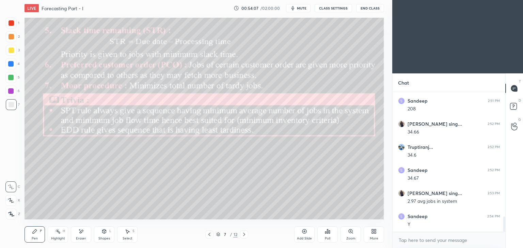
click at [244, 234] on icon at bounding box center [243, 234] width 5 height 5
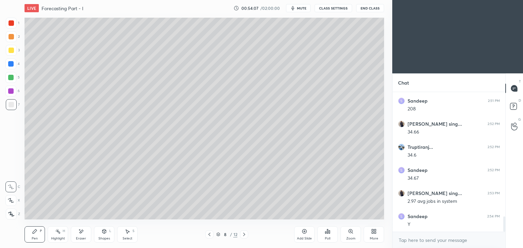
click at [246, 236] on icon at bounding box center [243, 234] width 5 height 5
click at [245, 233] on icon at bounding box center [243, 234] width 5 height 5
click at [249, 232] on div "10 / 12" at bounding box center [226, 235] width 135 height 8
click at [240, 234] on div at bounding box center [244, 235] width 8 height 8
click at [245, 234] on icon at bounding box center [243, 234] width 5 height 5
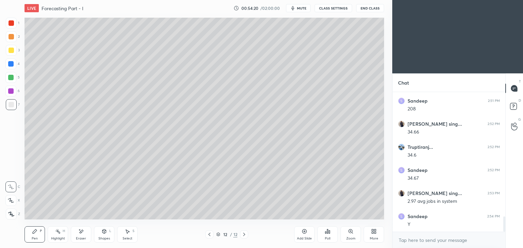
click at [245, 234] on icon at bounding box center [243, 234] width 5 height 5
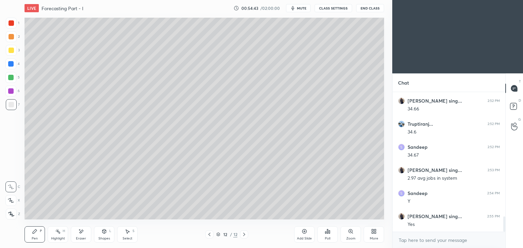
click at [301, 236] on div "Add Slide" at bounding box center [304, 235] width 20 height 16
click at [36, 235] on div "Pen P" at bounding box center [35, 235] width 20 height 16
click at [11, 53] on div at bounding box center [11, 50] width 11 height 11
click at [126, 234] on icon at bounding box center [127, 231] width 5 height 5
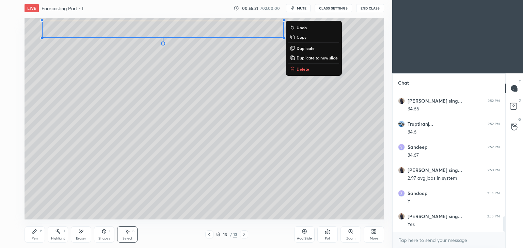
click at [39, 235] on div "Pen P" at bounding box center [35, 235] width 20 height 16
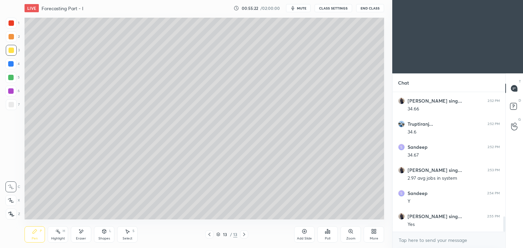
click at [11, 26] on div at bounding box center [11, 22] width 5 height 5
click at [34, 235] on div "Pen P" at bounding box center [35, 235] width 20 height 16
click at [14, 104] on div at bounding box center [11, 104] width 5 height 5
click at [84, 234] on div "Eraser" at bounding box center [81, 235] width 20 height 16
click at [36, 238] on div "Pen" at bounding box center [35, 238] width 6 height 3
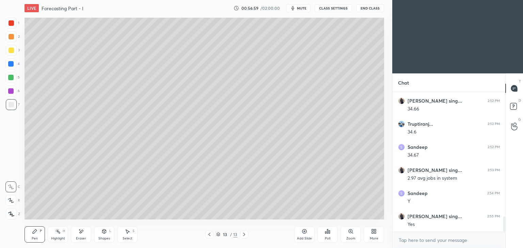
click at [128, 236] on div "Select S" at bounding box center [127, 235] width 20 height 16
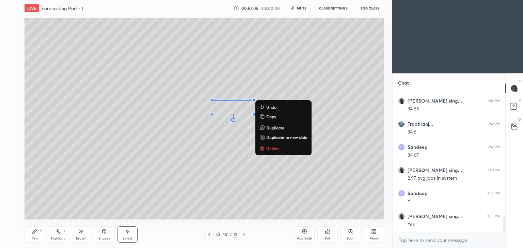
click at [106, 234] on icon at bounding box center [103, 231] width 5 height 5
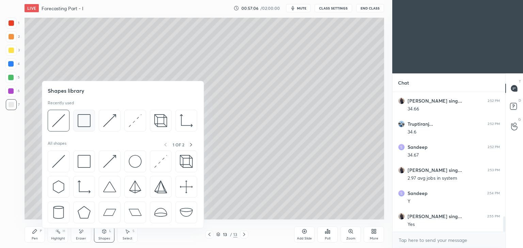
click at [79, 120] on img at bounding box center [84, 120] width 13 height 13
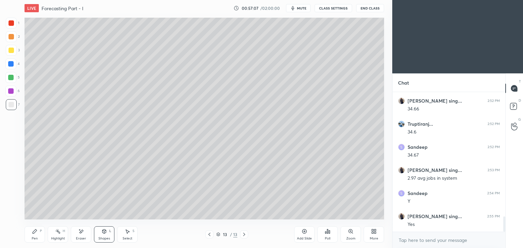
click at [13, 51] on div at bounding box center [11, 50] width 5 height 5
click at [105, 235] on div "Shapes L" at bounding box center [104, 235] width 20 height 16
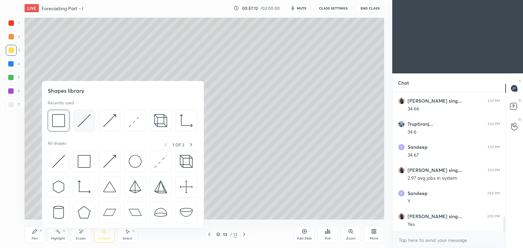
click at [83, 119] on img at bounding box center [84, 120] width 13 height 13
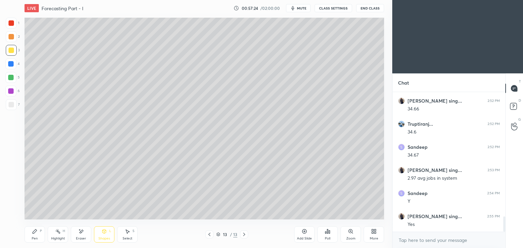
click at [35, 234] on div "Pen P" at bounding box center [35, 235] width 20 height 16
click at [131, 237] on div "Select S" at bounding box center [127, 235] width 20 height 16
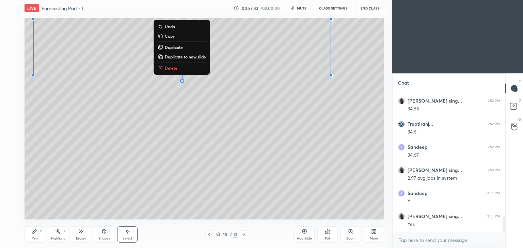
click at [325, 150] on div "0 ° Undo Copy Duplicate Duplicate to new slide Delete" at bounding box center [204, 119] width 359 height 202
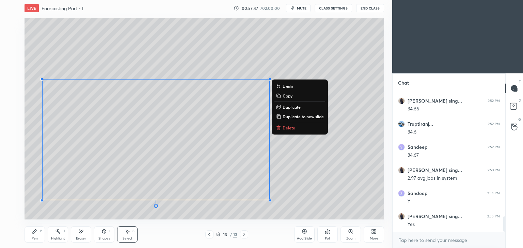
click at [324, 195] on div "0 ° Undo Copy Duplicate Duplicate to new slide Delete" at bounding box center [204, 119] width 359 height 202
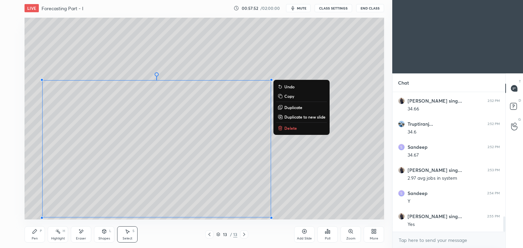
click at [33, 235] on div "Pen P" at bounding box center [35, 235] width 20 height 16
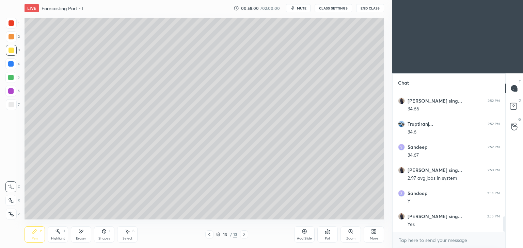
click at [85, 236] on div "Eraser" at bounding box center [81, 235] width 20 height 16
click at [34, 234] on icon at bounding box center [34, 231] width 5 height 5
click at [97, 237] on div "Shapes L" at bounding box center [104, 235] width 20 height 16
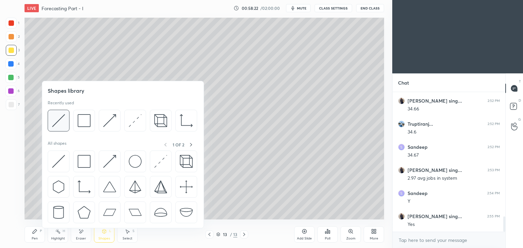
click at [61, 121] on img at bounding box center [58, 120] width 13 height 13
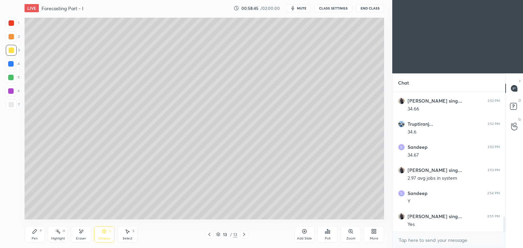
click at [34, 237] on div "Pen P" at bounding box center [35, 235] width 20 height 16
click at [13, 107] on div at bounding box center [11, 104] width 5 height 5
click at [299, 236] on div "Add Slide" at bounding box center [304, 235] width 20 height 16
click at [104, 236] on div "Shapes L" at bounding box center [104, 235] width 20 height 16
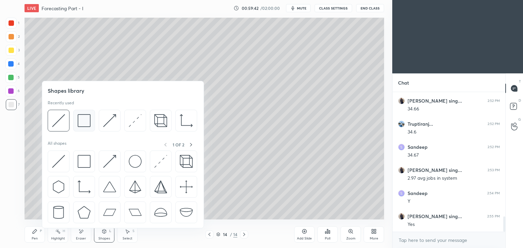
click at [81, 121] on img at bounding box center [84, 120] width 13 height 13
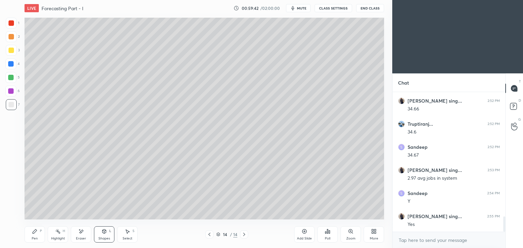
click at [12, 52] on div at bounding box center [11, 50] width 5 height 5
click at [107, 234] on div "Shapes L" at bounding box center [104, 235] width 20 height 16
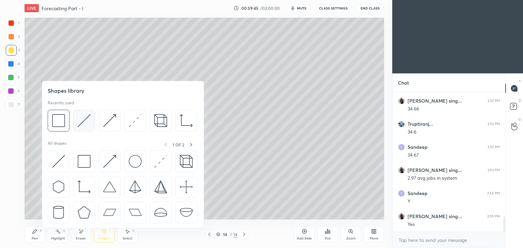
click at [88, 120] on img at bounding box center [84, 120] width 13 height 13
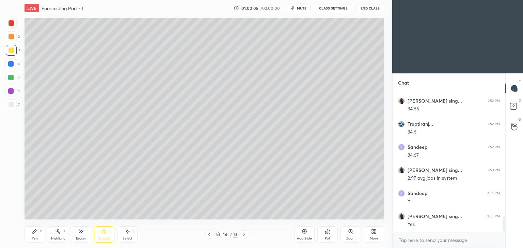
click at [87, 233] on div "Eraser" at bounding box center [81, 235] width 20 height 16
click at [108, 236] on div "Shapes L" at bounding box center [104, 235] width 20 height 16
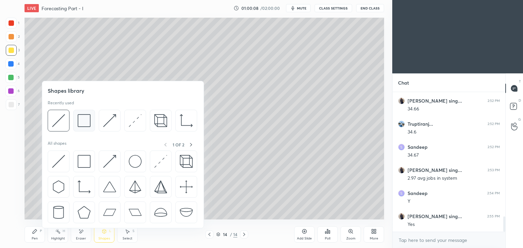
click at [86, 124] on img at bounding box center [84, 120] width 13 height 13
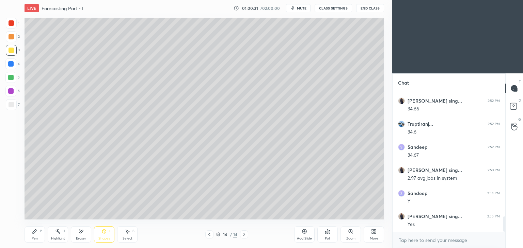
click at [23, 239] on div "LIVE Forecasting Part - I 01:00:31 / 02:00:00 mute CLASS SETTINGS End Class Set…" at bounding box center [204, 124] width 365 height 248
click at [208, 235] on icon at bounding box center [209, 234] width 5 height 5
click at [39, 238] on div "Pen P" at bounding box center [35, 235] width 20 height 16
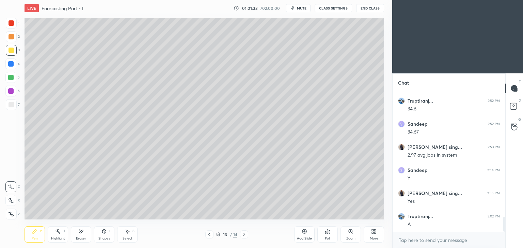
click at [15, 23] on div at bounding box center [11, 23] width 11 height 11
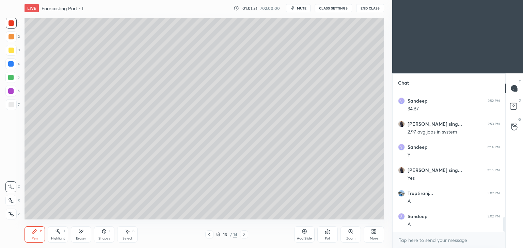
click at [244, 236] on icon at bounding box center [243, 234] width 5 height 5
click at [33, 231] on icon at bounding box center [34, 231] width 5 height 5
click at [12, 103] on div at bounding box center [11, 104] width 5 height 5
click at [211, 235] on icon at bounding box center [209, 234] width 5 height 5
click at [8, 63] on div at bounding box center [10, 63] width 5 height 5
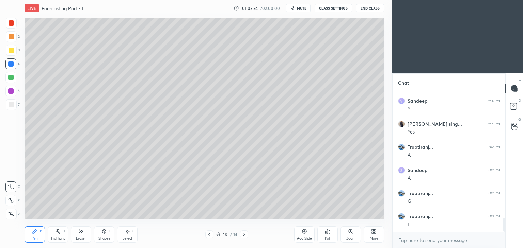
scroll to position [1269, 0]
click at [241, 235] on icon at bounding box center [243, 234] width 5 height 5
click at [31, 234] on div "Pen P" at bounding box center [35, 235] width 20 height 16
click at [13, 108] on div at bounding box center [11, 104] width 11 height 11
click at [209, 236] on icon at bounding box center [209, 234] width 5 height 5
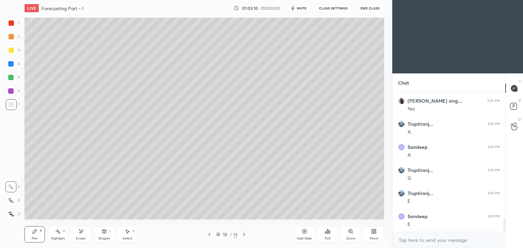
click at [13, 66] on div at bounding box center [10, 63] width 5 height 5
click at [246, 234] on icon at bounding box center [243, 234] width 5 height 5
click at [34, 233] on icon at bounding box center [35, 232] width 4 height 4
click at [13, 108] on div at bounding box center [11, 104] width 11 height 11
click at [211, 235] on icon at bounding box center [209, 234] width 5 height 5
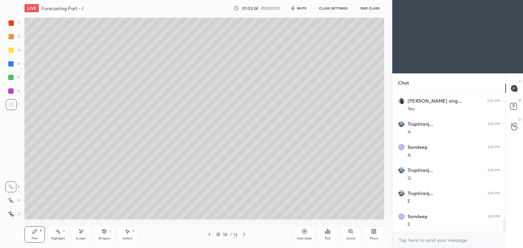
click at [246, 236] on icon at bounding box center [243, 234] width 5 height 5
click at [212, 234] on div at bounding box center [209, 235] width 8 height 8
click at [241, 232] on icon at bounding box center [243, 234] width 5 height 5
click at [210, 234] on icon at bounding box center [209, 234] width 5 height 5
click at [242, 235] on icon at bounding box center [243, 234] width 5 height 5
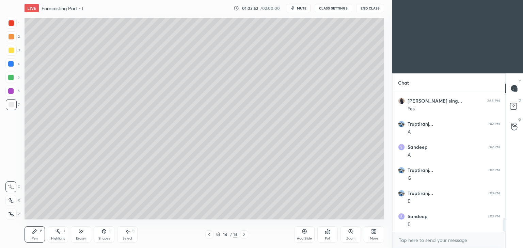
click at [211, 236] on icon at bounding box center [209, 234] width 5 height 5
click at [244, 234] on icon at bounding box center [244, 234] width 2 height 3
click at [208, 235] on icon at bounding box center [209, 234] width 5 height 5
click at [241, 236] on icon at bounding box center [243, 234] width 5 height 5
click at [211, 234] on icon at bounding box center [209, 234] width 5 height 5
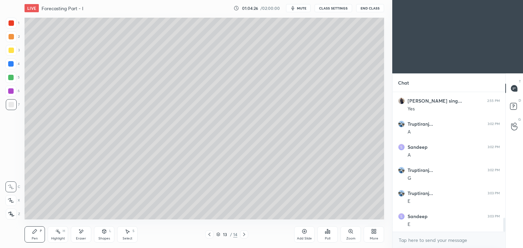
click at [244, 235] on icon at bounding box center [243, 234] width 5 height 5
click at [209, 234] on icon at bounding box center [209, 234] width 5 height 5
click at [242, 236] on icon at bounding box center [243, 234] width 5 height 5
click at [211, 234] on icon at bounding box center [209, 234] width 5 height 5
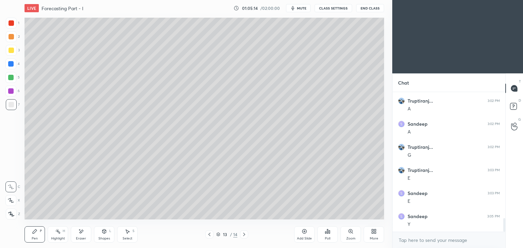
click at [244, 237] on icon at bounding box center [243, 234] width 5 height 5
click at [127, 233] on icon at bounding box center [128, 232] width 4 height 4
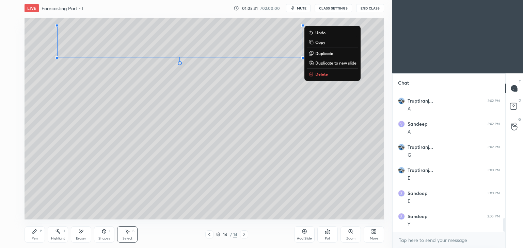
click at [34, 237] on div "Pen" at bounding box center [35, 238] width 6 height 3
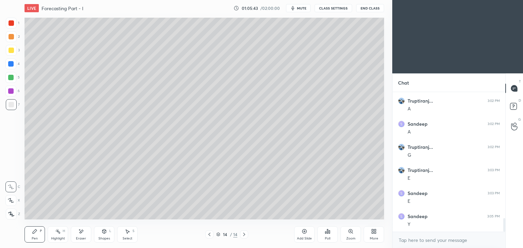
click at [134, 238] on div "Select S" at bounding box center [127, 235] width 20 height 16
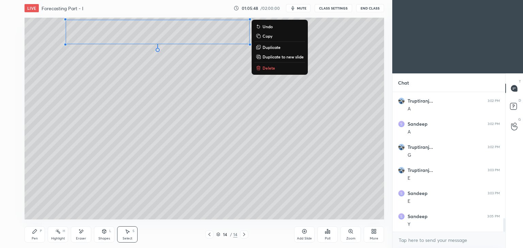
click at [82, 235] on div "Eraser" at bounding box center [81, 235] width 20 height 16
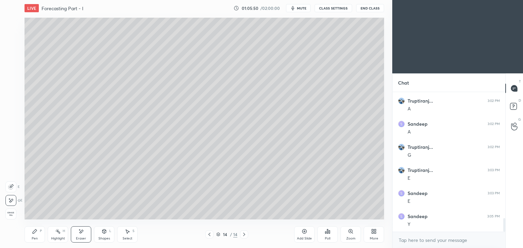
click at [33, 236] on div "Pen P" at bounding box center [35, 235] width 20 height 16
click at [106, 236] on div "Shapes L" at bounding box center [104, 235] width 20 height 16
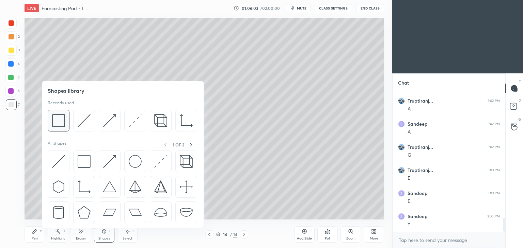
click at [62, 119] on img at bounding box center [58, 120] width 13 height 13
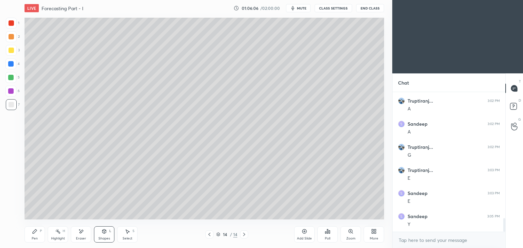
click at [98, 234] on div "Shapes L" at bounding box center [104, 235] width 20 height 16
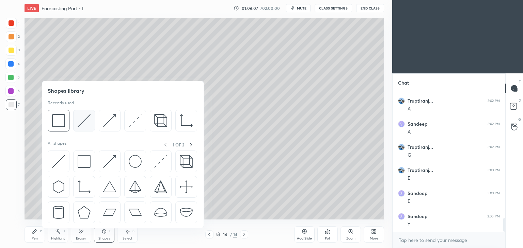
click at [86, 121] on img at bounding box center [84, 120] width 13 height 13
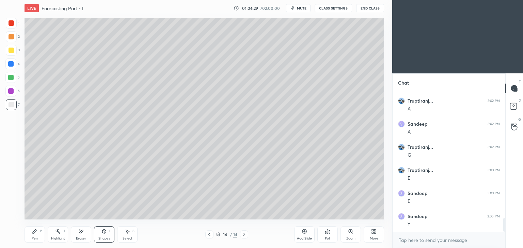
click at [135, 238] on div "Select S" at bounding box center [127, 235] width 20 height 16
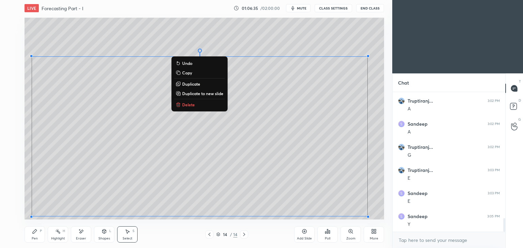
click at [78, 238] on div "Eraser" at bounding box center [81, 238] width 10 height 3
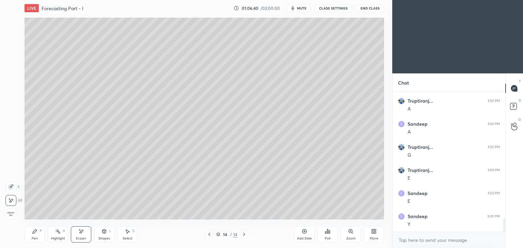
click at [105, 237] on div "Shapes" at bounding box center [104, 238] width 12 height 3
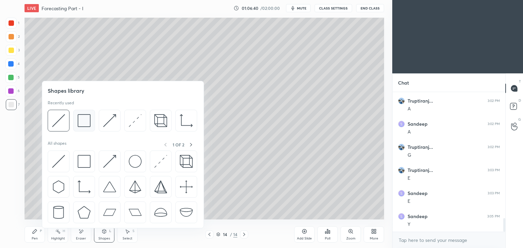
click at [83, 118] on img at bounding box center [84, 120] width 13 height 13
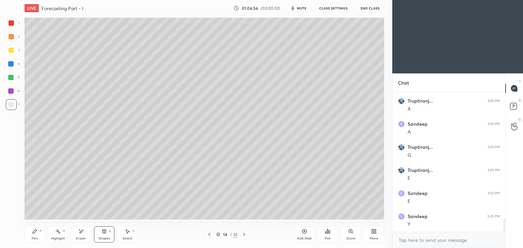
click at [109, 237] on div "Shapes L" at bounding box center [104, 235] width 20 height 16
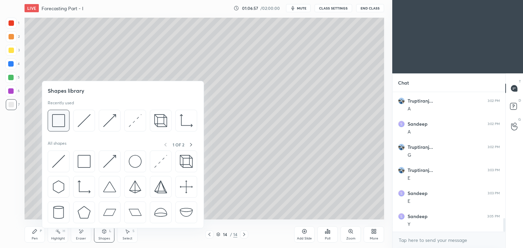
click at [60, 119] on img at bounding box center [58, 120] width 13 height 13
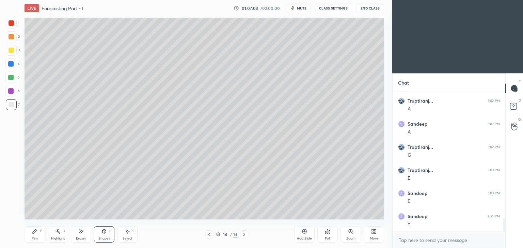
click at [37, 235] on div "Pen P" at bounding box center [35, 235] width 20 height 16
click at [13, 49] on div at bounding box center [11, 50] width 5 height 5
click at [212, 237] on div at bounding box center [209, 235] width 8 height 8
click at [242, 234] on icon at bounding box center [243, 234] width 5 height 5
click at [124, 236] on div "Select S" at bounding box center [127, 235] width 20 height 16
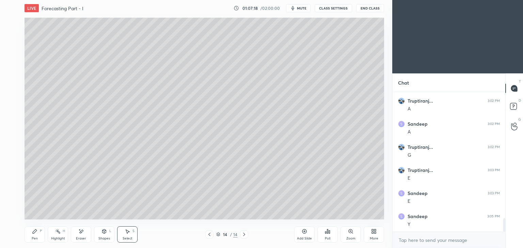
click at [35, 235] on div "Pen P" at bounding box center [35, 235] width 20 height 16
click at [208, 233] on icon at bounding box center [209, 234] width 5 height 5
click at [245, 236] on icon at bounding box center [243, 234] width 5 height 5
click at [103, 239] on div "Shapes" at bounding box center [104, 238] width 12 height 3
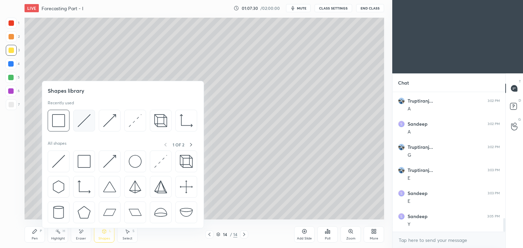
click at [87, 121] on img at bounding box center [84, 120] width 13 height 13
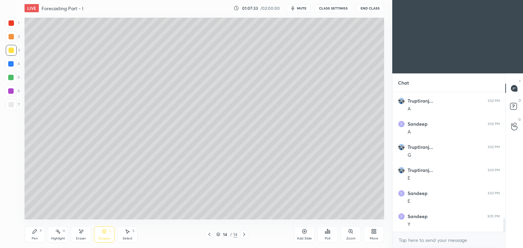
click at [89, 232] on div "Eraser" at bounding box center [81, 235] width 20 height 16
click at [101, 234] on div "Shapes L" at bounding box center [104, 235] width 20 height 16
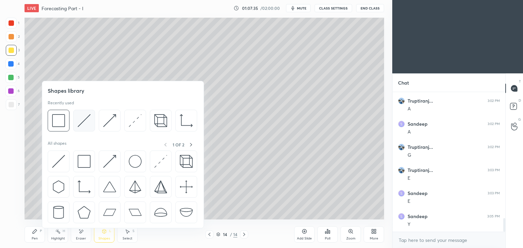
click at [83, 121] on img at bounding box center [84, 120] width 13 height 13
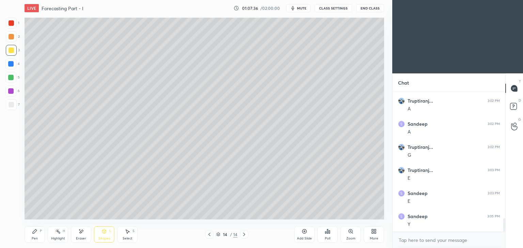
click at [106, 232] on icon at bounding box center [104, 232] width 4 height 4
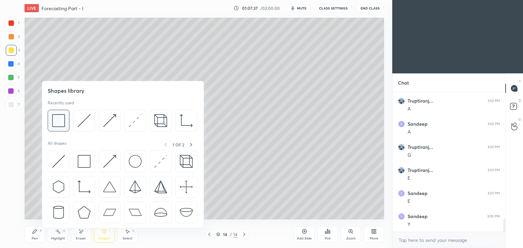
click at [61, 120] on img at bounding box center [58, 120] width 13 height 13
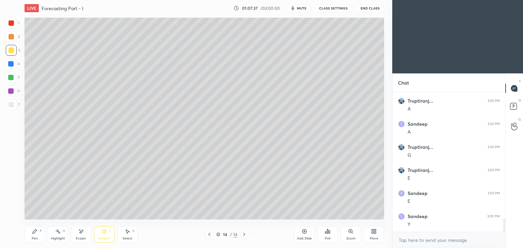
click at [13, 102] on div at bounding box center [11, 104] width 5 height 5
click at [105, 237] on div "Shapes" at bounding box center [104, 238] width 12 height 3
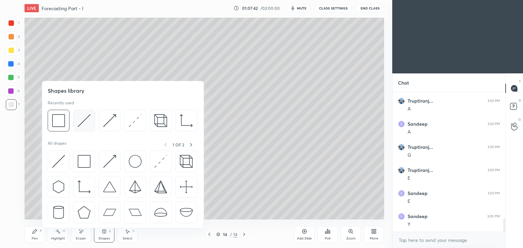
click at [84, 118] on img at bounding box center [84, 120] width 13 height 13
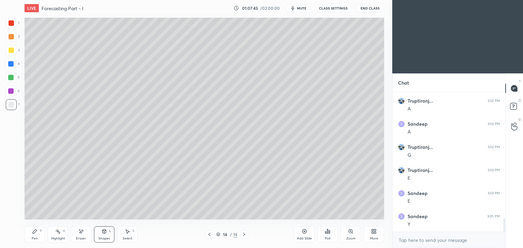
click at [34, 234] on div "Pen P" at bounding box center [35, 235] width 20 height 16
click at [210, 234] on icon at bounding box center [209, 234] width 5 height 5
click at [241, 232] on div at bounding box center [244, 235] width 8 height 8
click at [209, 233] on icon at bounding box center [209, 234] width 5 height 5
click at [241, 234] on icon at bounding box center [243, 234] width 5 height 5
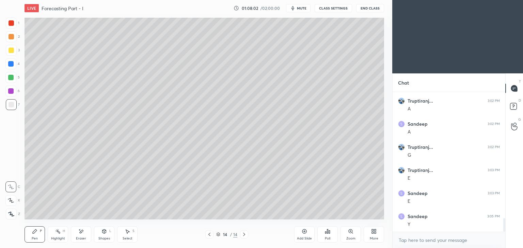
click at [208, 234] on icon at bounding box center [209, 234] width 5 height 5
click at [245, 236] on icon at bounding box center [243, 234] width 5 height 5
click at [209, 236] on icon at bounding box center [209, 234] width 2 height 3
click at [245, 234] on icon at bounding box center [243, 234] width 5 height 5
click at [208, 235] on icon at bounding box center [209, 234] width 5 height 5
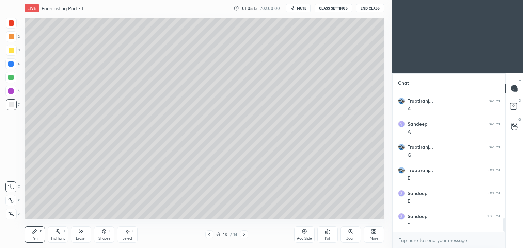
click at [244, 236] on icon at bounding box center [243, 234] width 5 height 5
click at [209, 235] on icon at bounding box center [209, 234] width 2 height 3
click at [243, 235] on icon at bounding box center [243, 234] width 5 height 5
click at [208, 233] on icon at bounding box center [209, 234] width 5 height 5
click at [246, 234] on icon at bounding box center [243, 234] width 5 height 5
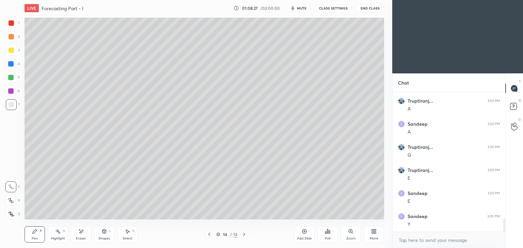
click at [207, 233] on icon at bounding box center [209, 234] width 5 height 5
click at [242, 234] on icon at bounding box center [243, 234] width 5 height 5
click at [205, 234] on div at bounding box center [209, 235] width 8 height 8
click at [246, 235] on icon at bounding box center [243, 234] width 5 height 5
click at [210, 235] on icon at bounding box center [209, 234] width 5 height 5
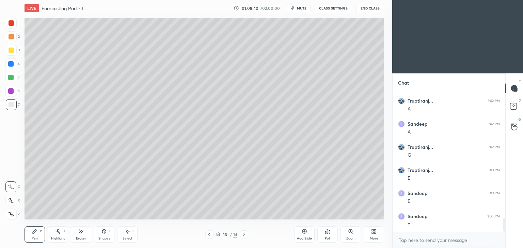
click at [245, 235] on icon at bounding box center [244, 234] width 2 height 3
click at [209, 235] on icon at bounding box center [209, 234] width 5 height 5
click at [244, 235] on icon at bounding box center [243, 234] width 5 height 5
click at [101, 237] on div "Shapes" at bounding box center [104, 238] width 12 height 3
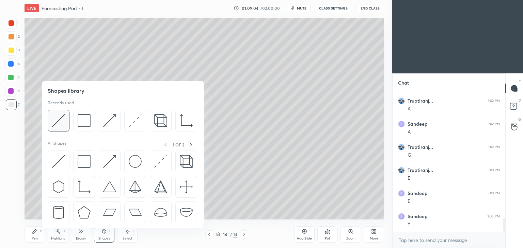
click at [62, 117] on img at bounding box center [58, 120] width 13 height 13
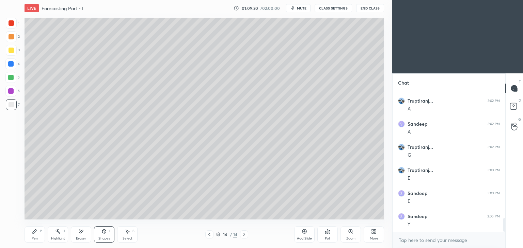
click at [38, 234] on div "Pen P" at bounding box center [35, 235] width 20 height 16
click at [9, 51] on div at bounding box center [11, 50] width 5 height 5
click at [7, 105] on div at bounding box center [11, 104] width 11 height 11
click at [80, 234] on icon at bounding box center [80, 232] width 5 height 6
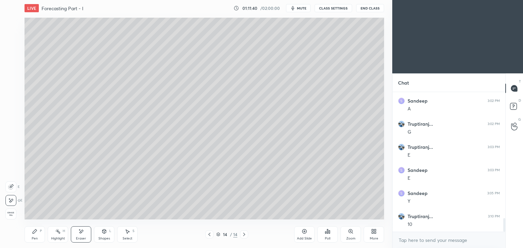
click at [33, 234] on icon at bounding box center [35, 232] width 4 height 4
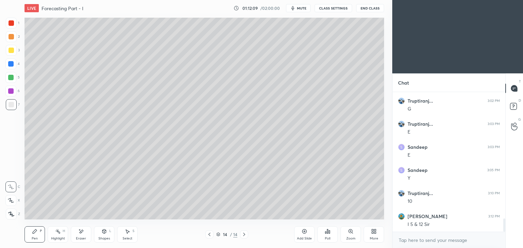
click at [84, 233] on div "Eraser" at bounding box center [81, 235] width 20 height 16
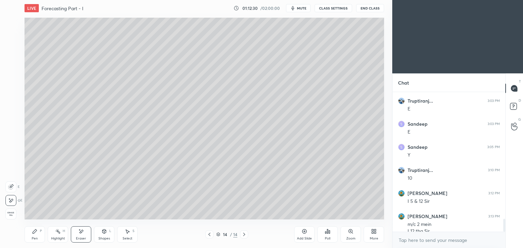
scroll to position [1368, 0]
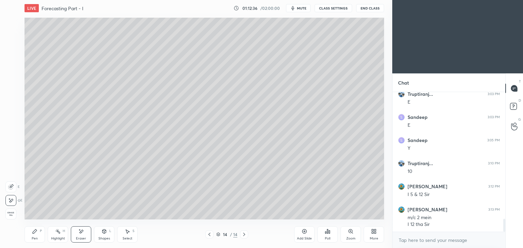
click at [211, 234] on icon at bounding box center [209, 234] width 5 height 5
click at [34, 237] on div "Pen P" at bounding box center [35, 235] width 20 height 16
click at [244, 234] on icon at bounding box center [244, 234] width 2 height 3
click at [210, 236] on icon at bounding box center [209, 234] width 2 height 3
click at [243, 233] on icon at bounding box center [243, 234] width 5 height 5
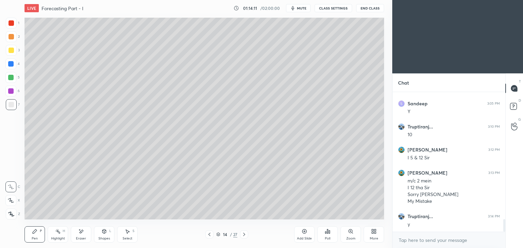
scroll to position [1428, 0]
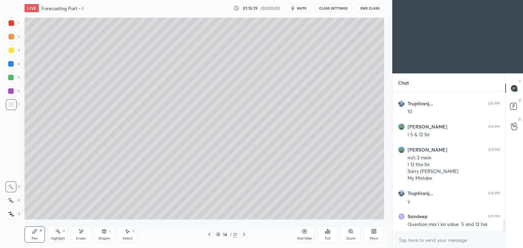
click at [208, 237] on icon at bounding box center [209, 234] width 5 height 5
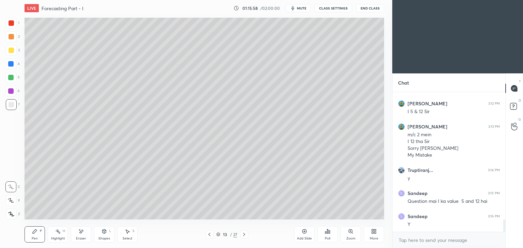
click at [244, 237] on icon at bounding box center [243, 234] width 5 height 5
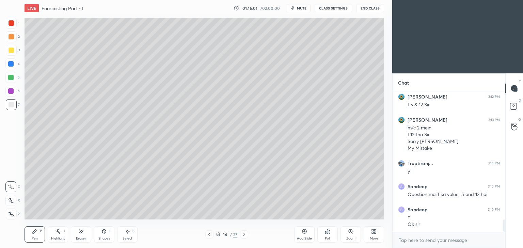
click at [211, 236] on icon at bounding box center [209, 234] width 5 height 5
click at [35, 236] on div "Pen P" at bounding box center [35, 235] width 20 height 16
click at [247, 233] on div at bounding box center [244, 235] width 8 height 8
click at [208, 234] on icon at bounding box center [209, 234] width 5 height 5
click at [245, 236] on icon at bounding box center [243, 234] width 5 height 5
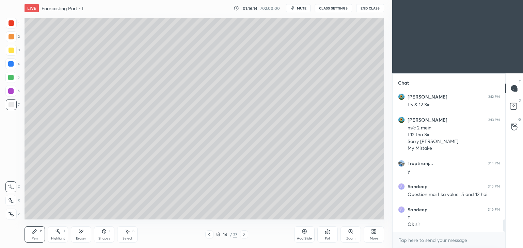
click at [210, 234] on icon at bounding box center [209, 234] width 5 height 5
click at [245, 234] on icon at bounding box center [243, 234] width 5 height 5
click at [82, 234] on icon at bounding box center [80, 232] width 5 height 6
click at [34, 235] on div "Pen P" at bounding box center [35, 235] width 20 height 16
click at [79, 236] on div "Eraser" at bounding box center [81, 235] width 20 height 16
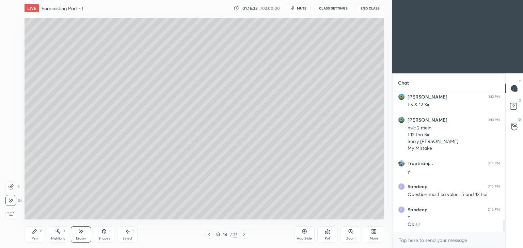
click at [37, 238] on div "Pen" at bounding box center [35, 238] width 6 height 3
click at [84, 234] on div "Eraser" at bounding box center [81, 235] width 20 height 16
click at [37, 239] on div "Pen" at bounding box center [35, 238] width 6 height 3
click at [84, 236] on div "Eraser" at bounding box center [81, 235] width 20 height 16
click at [39, 232] on div "Pen P" at bounding box center [35, 235] width 20 height 16
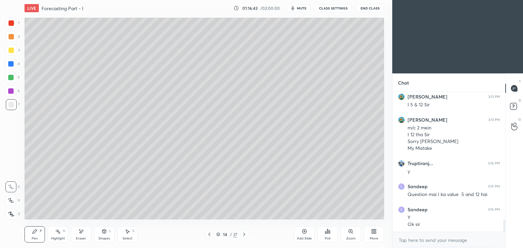
click at [84, 237] on div "Eraser" at bounding box center [81, 235] width 20 height 16
click at [36, 237] on div "Pen" at bounding box center [35, 238] width 6 height 3
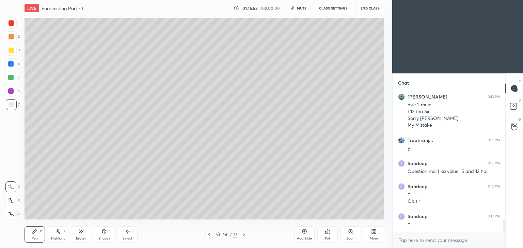
click at [209, 235] on icon at bounding box center [209, 234] width 5 height 5
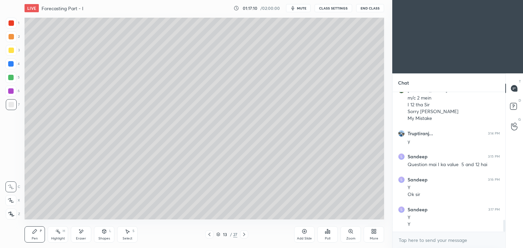
scroll to position [1511, 0]
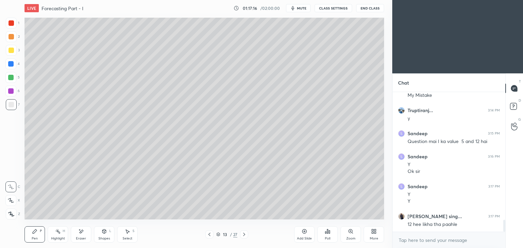
click at [245, 234] on icon at bounding box center [243, 234] width 5 height 5
click at [241, 234] on icon at bounding box center [243, 234] width 5 height 5
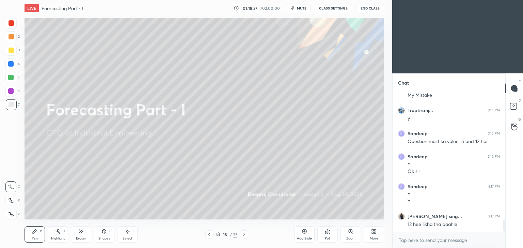
click at [209, 234] on icon at bounding box center [209, 234] width 5 height 5
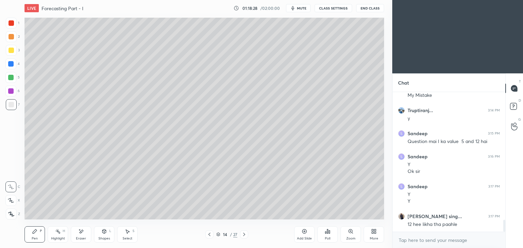
click at [37, 238] on div "Pen" at bounding box center [35, 238] width 6 height 3
click at [302, 237] on div "Add Slide" at bounding box center [304, 235] width 20 height 16
click at [13, 52] on div at bounding box center [11, 50] width 5 height 5
click at [207, 235] on icon at bounding box center [209, 234] width 5 height 5
click at [245, 236] on icon at bounding box center [244, 234] width 5 height 5
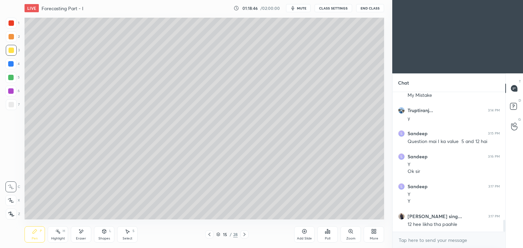
click at [207, 235] on icon at bounding box center [209, 234] width 5 height 5
click at [208, 237] on icon at bounding box center [209, 234] width 5 height 5
click at [12, 106] on div at bounding box center [11, 104] width 5 height 5
click at [246, 236] on icon at bounding box center [244, 234] width 5 height 5
click at [124, 236] on div "Select S" at bounding box center [127, 235] width 20 height 16
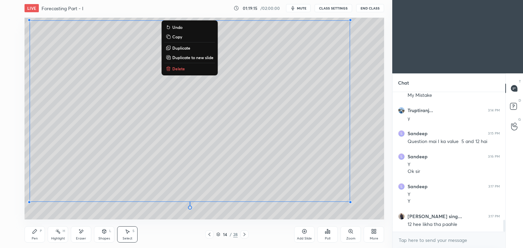
click at [38, 236] on div "Pen P" at bounding box center [35, 235] width 20 height 16
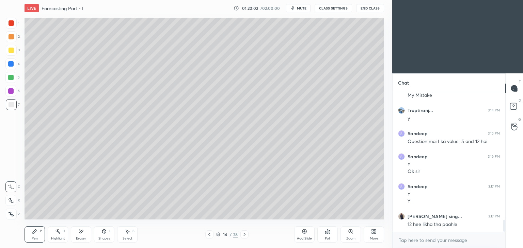
click at [244, 236] on icon at bounding box center [244, 234] width 2 height 3
click at [208, 237] on icon at bounding box center [209, 234] width 5 height 5
click at [244, 235] on icon at bounding box center [244, 234] width 5 height 5
click at [207, 236] on icon at bounding box center [209, 234] width 5 height 5
click at [207, 234] on icon at bounding box center [209, 234] width 5 height 5
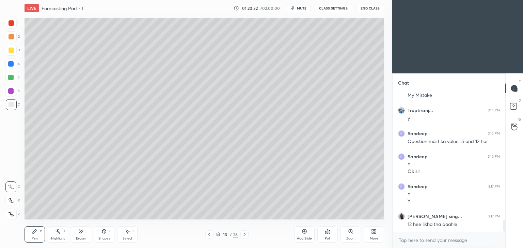
click at [205, 236] on div at bounding box center [209, 235] width 8 height 8
click at [208, 236] on icon at bounding box center [209, 234] width 5 height 5
click at [206, 234] on div at bounding box center [209, 235] width 8 height 8
click at [209, 234] on icon at bounding box center [209, 234] width 5 height 5
click at [210, 234] on icon at bounding box center [209, 234] width 5 height 5
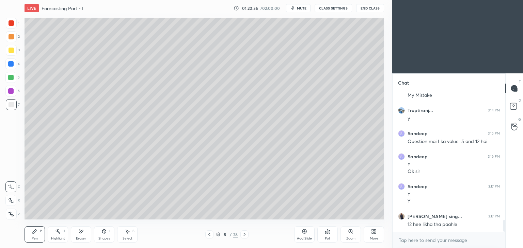
click at [212, 233] on div at bounding box center [209, 235] width 8 height 8
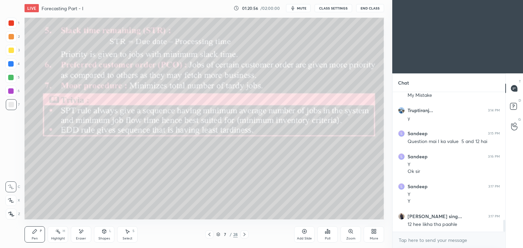
click at [242, 235] on icon at bounding box center [244, 234] width 5 height 5
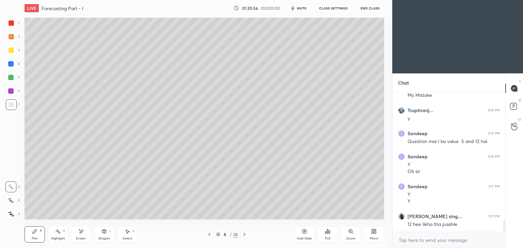
click at [242, 234] on icon at bounding box center [244, 234] width 5 height 5
click at [244, 235] on icon at bounding box center [244, 234] width 5 height 5
click at [243, 234] on icon at bounding box center [244, 234] width 5 height 5
click at [244, 234] on icon at bounding box center [244, 234] width 5 height 5
click at [242, 235] on icon at bounding box center [244, 234] width 5 height 5
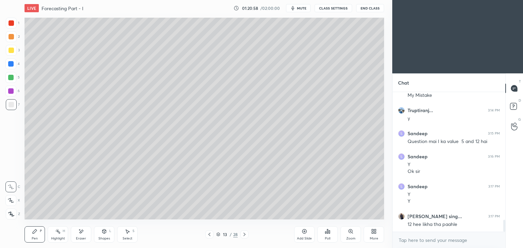
click at [244, 234] on icon at bounding box center [244, 234] width 2 height 3
click at [243, 236] on icon at bounding box center [244, 234] width 5 height 5
click at [374, 237] on div "More" at bounding box center [374, 238] width 9 height 3
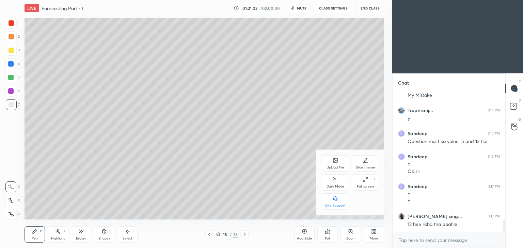
click at [336, 164] on div "Upload File" at bounding box center [335, 164] width 27 height 16
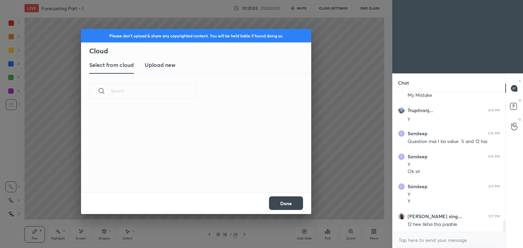
scroll to position [84, 219]
click at [165, 65] on h3 "Upload new" at bounding box center [160, 65] width 31 height 8
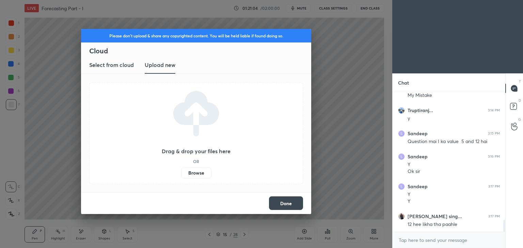
click at [199, 171] on label "Browse" at bounding box center [196, 173] width 30 height 11
click at [181, 171] on input "Browse" at bounding box center [181, 173] width 0 height 11
click at [330, 66] on div "Please don't upload & share any copyrighted content. You will be held liable if…" at bounding box center [196, 124] width 392 height 248
click at [195, 175] on label "Browse" at bounding box center [196, 173] width 30 height 11
click at [181, 175] on input "Browse" at bounding box center [181, 173] width 0 height 11
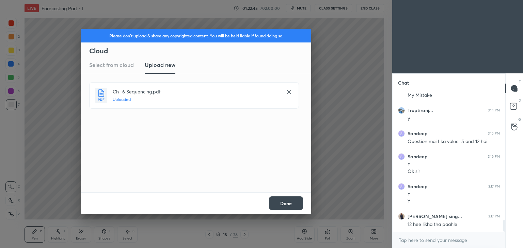
click at [289, 203] on button "Done" at bounding box center [286, 204] width 34 height 14
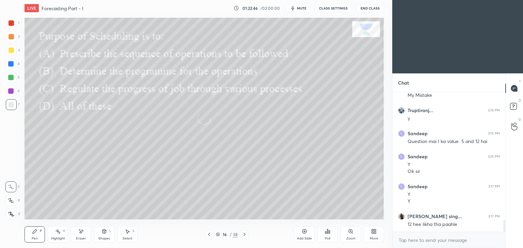
click at [209, 232] on icon at bounding box center [208, 234] width 5 height 5
click at [34, 236] on div "Pen P" at bounding box center [35, 235] width 20 height 16
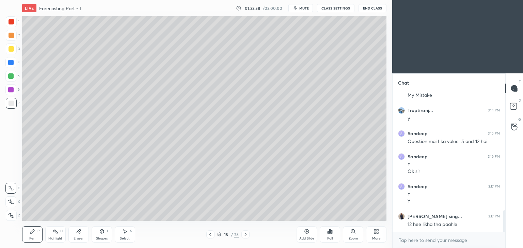
scroll to position [33829, 33670]
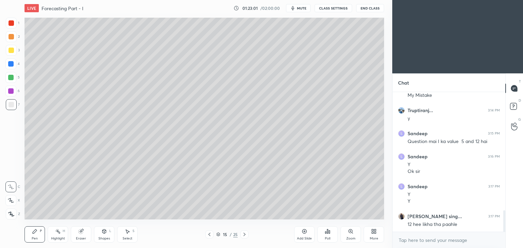
click at [80, 238] on div "Eraser" at bounding box center [81, 238] width 10 height 3
click at [11, 205] on div at bounding box center [10, 200] width 11 height 11
click at [244, 236] on icon at bounding box center [244, 234] width 5 height 5
click at [329, 234] on icon at bounding box center [329, 232] width 1 height 3
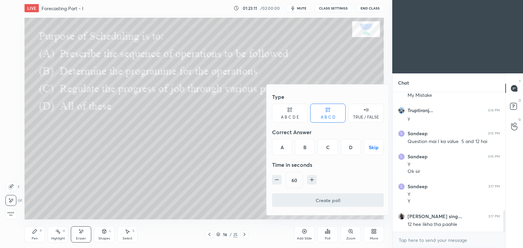
click at [283, 179] on div "60" at bounding box center [328, 180] width 112 height 16
click at [279, 183] on icon "button" at bounding box center [276, 180] width 7 height 7
type input "45"
click at [352, 150] on div "D" at bounding box center [351, 147] width 20 height 16
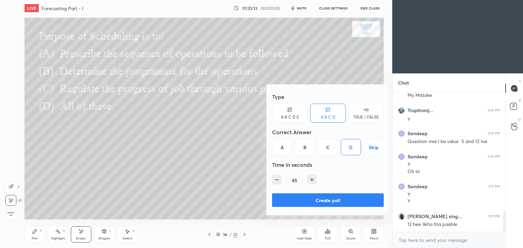
click at [351, 196] on button "Create poll" at bounding box center [328, 201] width 112 height 14
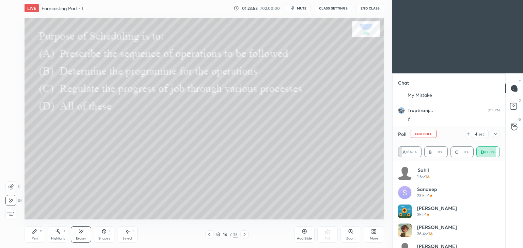
scroll to position [14, 0]
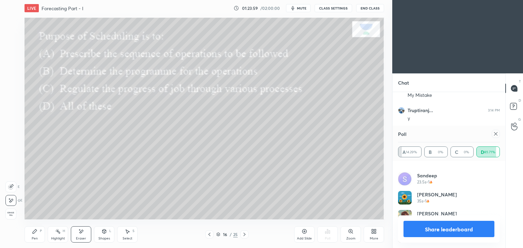
click at [34, 235] on div "Pen P" at bounding box center [35, 235] width 20 height 16
click at [496, 135] on icon at bounding box center [495, 133] width 3 height 3
type textarea "x"
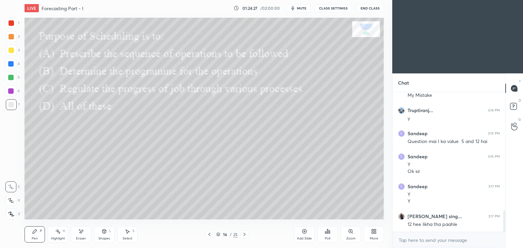
scroll to position [2, 2]
click at [246, 234] on icon at bounding box center [244, 234] width 5 height 5
click at [328, 236] on div "Poll" at bounding box center [327, 235] width 20 height 16
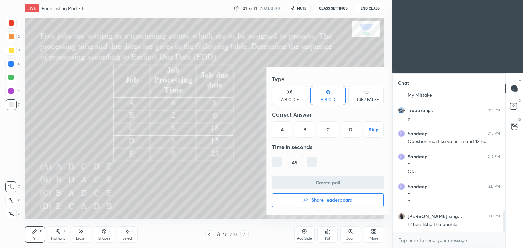
click at [329, 131] on div "C" at bounding box center [328, 130] width 20 height 16
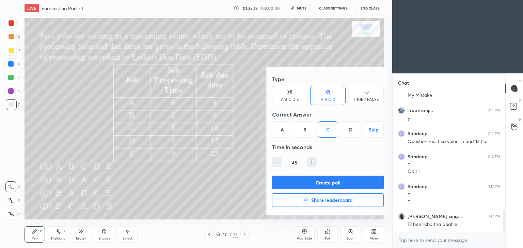
click at [312, 163] on icon "button" at bounding box center [311, 162] width 7 height 7
type input "60"
click at [332, 181] on button "Create poll" at bounding box center [328, 183] width 112 height 14
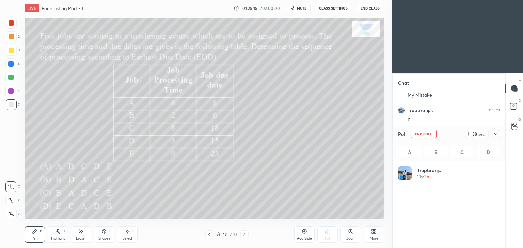
scroll to position [80, 100]
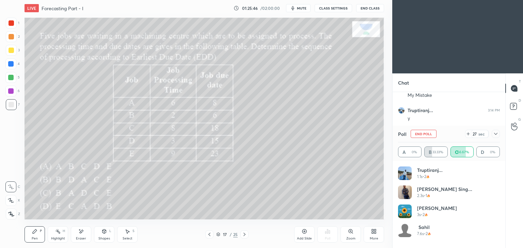
click at [12, 51] on div at bounding box center [11, 50] width 5 height 5
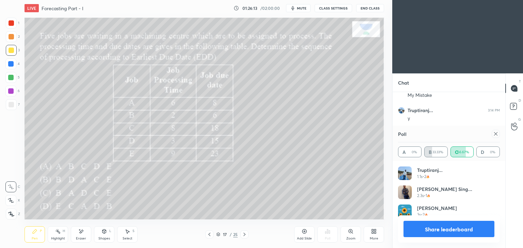
click at [498, 134] on div at bounding box center [495, 134] width 8 height 8
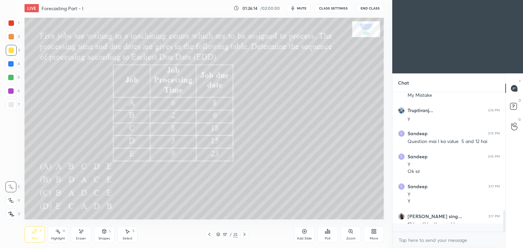
scroll to position [2, 2]
click at [244, 234] on icon at bounding box center [244, 234] width 2 height 3
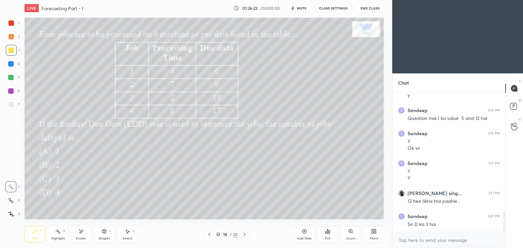
click at [209, 233] on icon at bounding box center [209, 234] width 5 height 5
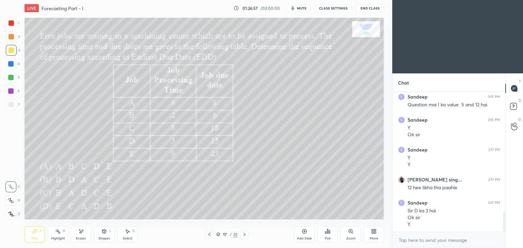
scroll to position [820, 0]
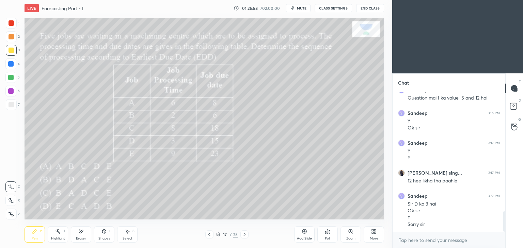
click at [246, 234] on icon at bounding box center [244, 234] width 5 height 5
click at [327, 235] on div "Poll" at bounding box center [327, 235] width 20 height 16
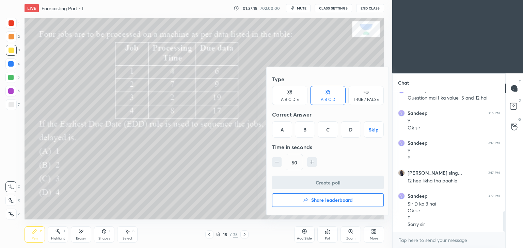
click at [329, 132] on div "C" at bounding box center [328, 130] width 20 height 16
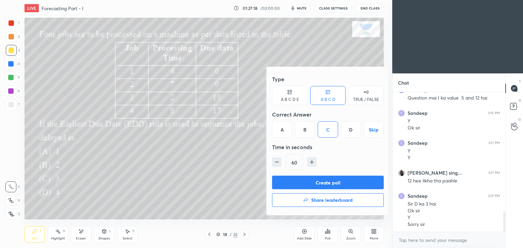
click at [335, 184] on button "Create poll" at bounding box center [328, 183] width 112 height 14
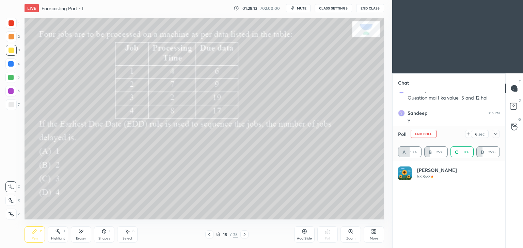
scroll to position [2, 2]
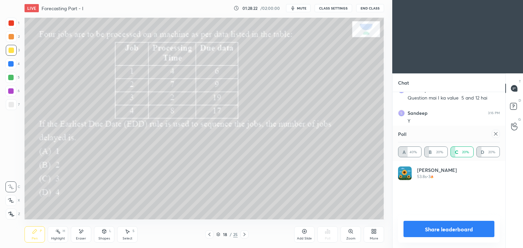
click at [496, 138] on div "Poll" at bounding box center [449, 134] width 102 height 16
click at [496, 136] on icon at bounding box center [495, 133] width 5 height 5
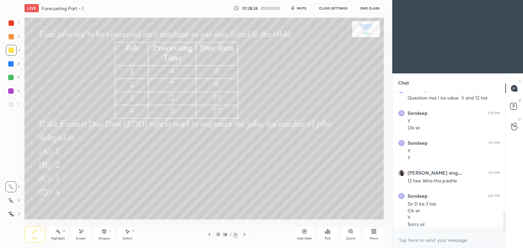
scroll to position [78, 111]
click at [28, 237] on div "Pen P" at bounding box center [35, 235] width 20 height 16
click at [104, 236] on div "Shapes L" at bounding box center [104, 235] width 20 height 16
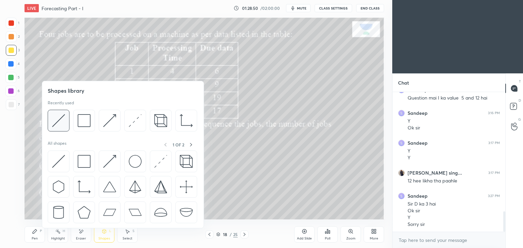
click at [62, 120] on img at bounding box center [58, 120] width 13 height 13
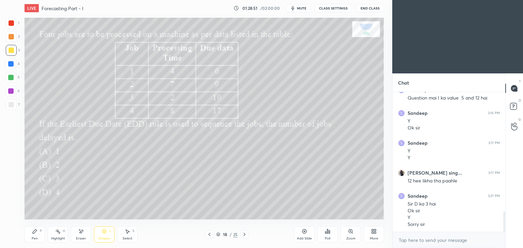
click at [7, 105] on div at bounding box center [11, 104] width 11 height 11
click at [45, 237] on div "Pen P Highlight H Eraser Shapes L Select S" at bounding box center [92, 235] width 135 height 16
click at [27, 237] on div "Pen P" at bounding box center [35, 235] width 20 height 16
click at [102, 234] on icon at bounding box center [103, 231] width 5 height 5
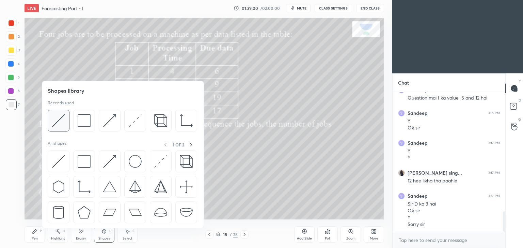
click at [60, 119] on img at bounding box center [58, 120] width 13 height 13
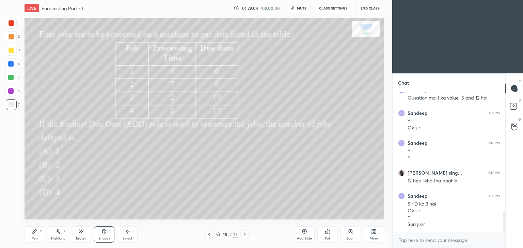
click at [37, 235] on div "Pen P" at bounding box center [35, 235] width 20 height 16
click at [108, 236] on div "Shapes L" at bounding box center [104, 235] width 20 height 16
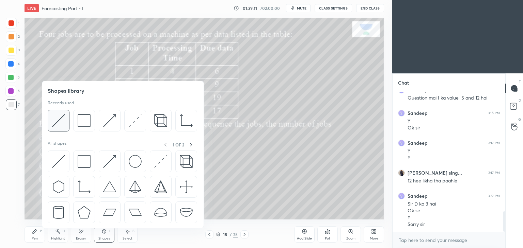
click at [60, 121] on img at bounding box center [58, 120] width 13 height 13
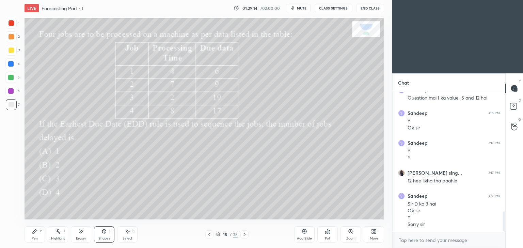
click at [38, 236] on div "Pen P" at bounding box center [35, 235] width 20 height 16
click at [102, 233] on icon at bounding box center [103, 231] width 5 height 5
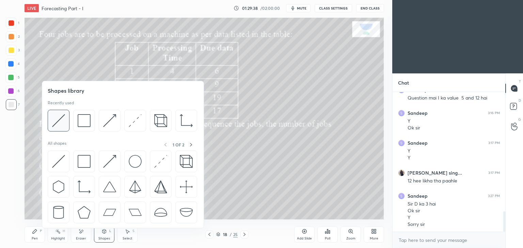
click at [63, 123] on img at bounding box center [58, 120] width 13 height 13
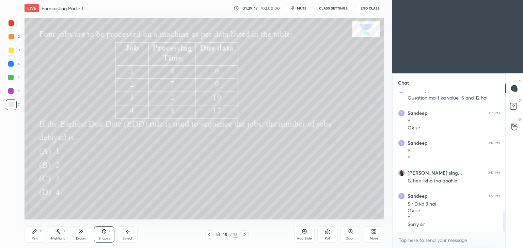
click at [33, 236] on div "Pen P" at bounding box center [35, 235] width 20 height 16
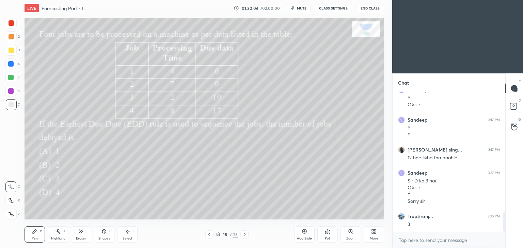
scroll to position [866, 0]
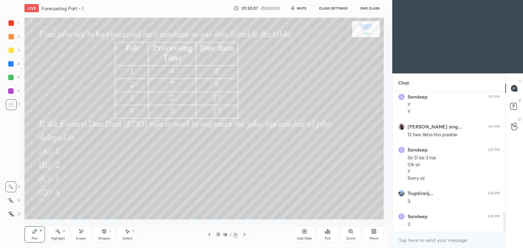
click at [12, 25] on div at bounding box center [11, 22] width 5 height 5
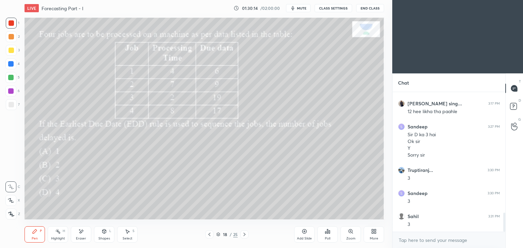
click at [244, 234] on icon at bounding box center [244, 234] width 5 height 5
click at [328, 236] on div "Poll" at bounding box center [327, 235] width 20 height 16
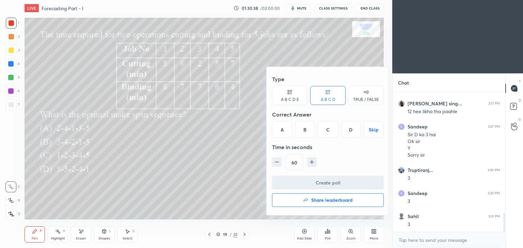
click at [303, 131] on div "B" at bounding box center [305, 130] width 20 height 16
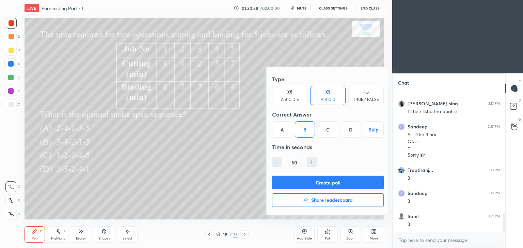
click at [333, 182] on button "Create poll" at bounding box center [328, 183] width 112 height 14
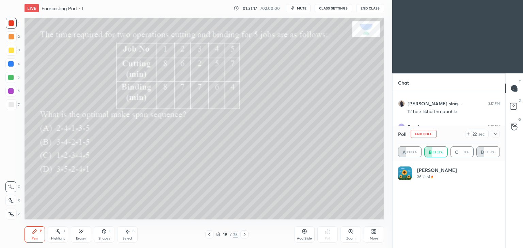
scroll to position [80, 100]
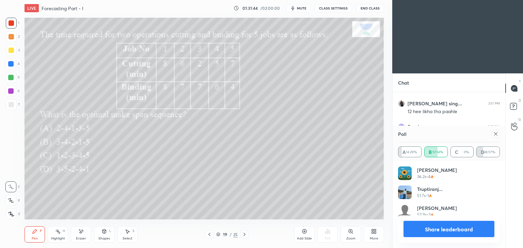
click at [495, 135] on icon at bounding box center [495, 133] width 5 height 5
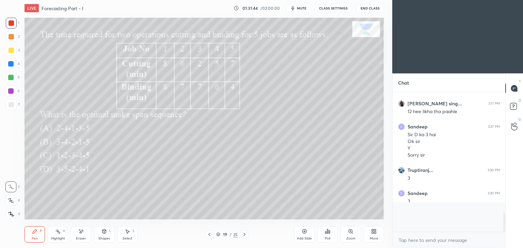
scroll to position [79, 111]
click at [32, 236] on div "Pen P" at bounding box center [35, 235] width 20 height 16
click at [10, 107] on div at bounding box center [11, 104] width 5 height 5
click at [11, 49] on div at bounding box center [11, 50] width 5 height 5
click at [100, 234] on div "Shapes L" at bounding box center [104, 235] width 20 height 16
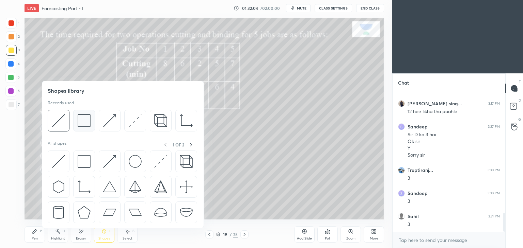
click at [83, 117] on img at bounding box center [84, 120] width 13 height 13
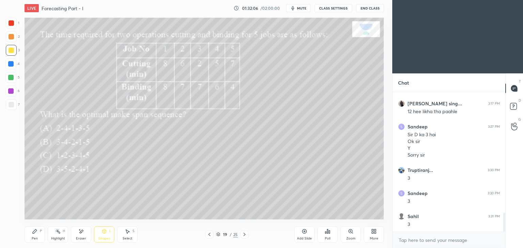
click at [109, 233] on div "L" at bounding box center [110, 231] width 2 height 3
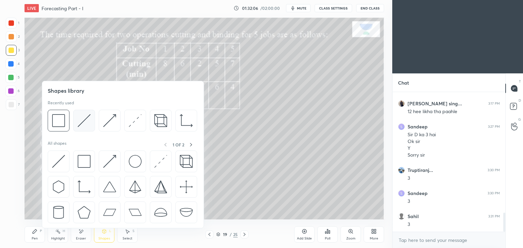
click at [83, 119] on img at bounding box center [84, 120] width 13 height 13
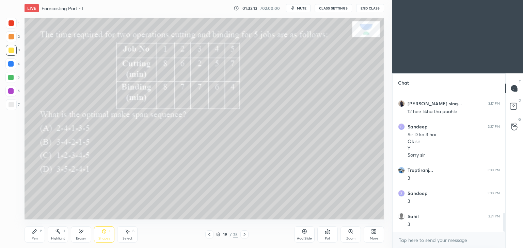
click at [34, 239] on div "Pen" at bounding box center [35, 238] width 6 height 3
click at [83, 239] on div "Eraser" at bounding box center [81, 238] width 10 height 3
click at [33, 234] on icon at bounding box center [34, 231] width 5 height 5
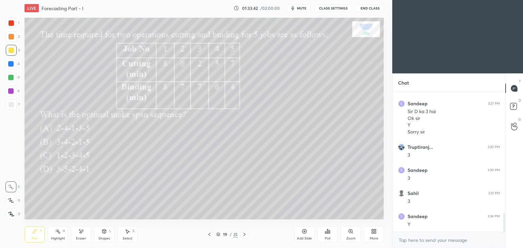
click at [244, 235] on icon at bounding box center [244, 234] width 5 height 5
click at [325, 233] on icon at bounding box center [325, 233] width 1 height 2
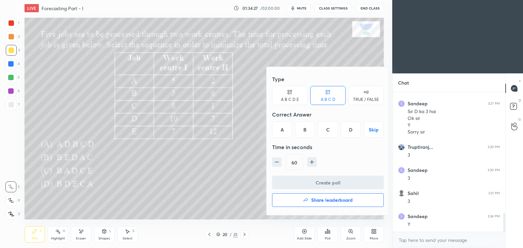
click at [305, 128] on div "B" at bounding box center [305, 130] width 20 height 16
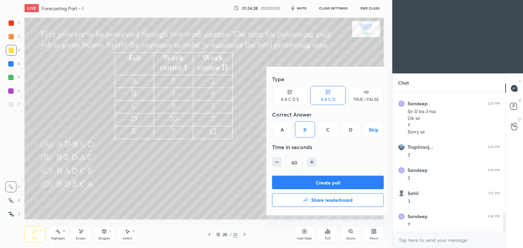
click at [342, 180] on button "Create poll" at bounding box center [328, 183] width 112 height 14
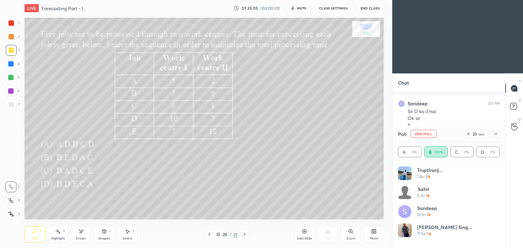
scroll to position [971, 0]
click at [493, 132] on icon at bounding box center [495, 133] width 5 height 5
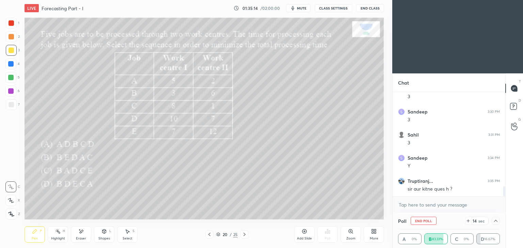
scroll to position [0, 2]
click at [495, 221] on icon at bounding box center [495, 221] width 5 height 5
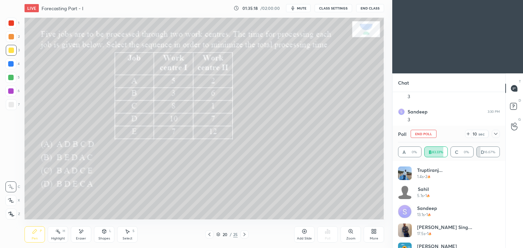
scroll to position [14, 0]
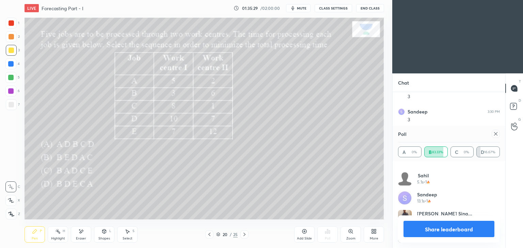
click at [496, 137] on div at bounding box center [495, 134] width 8 height 8
type textarea "x"
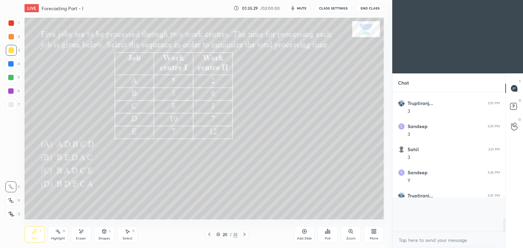
scroll to position [136, 111]
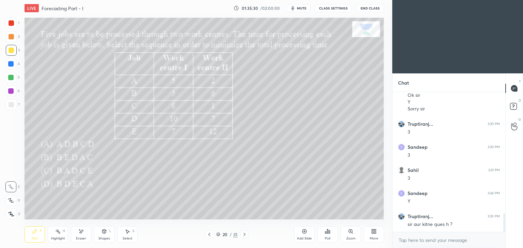
click at [33, 234] on icon at bounding box center [35, 232] width 4 height 4
click at [245, 233] on icon at bounding box center [244, 234] width 5 height 5
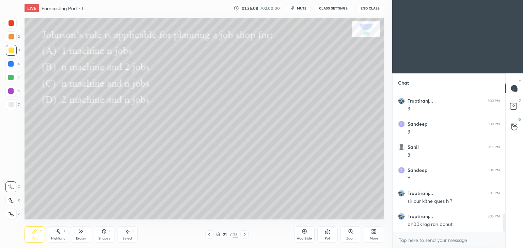
click at [328, 237] on div "Poll" at bounding box center [327, 238] width 5 height 3
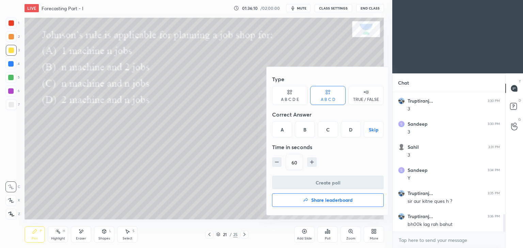
click at [279, 162] on icon "button" at bounding box center [276, 162] width 7 height 7
click at [276, 162] on icon "button" at bounding box center [276, 162] width 7 height 7
type input "30"
click at [355, 131] on div "D" at bounding box center [351, 130] width 20 height 16
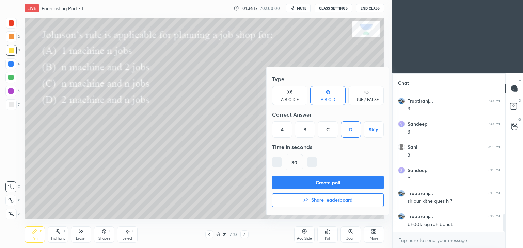
click at [337, 180] on button "Create poll" at bounding box center [328, 183] width 112 height 14
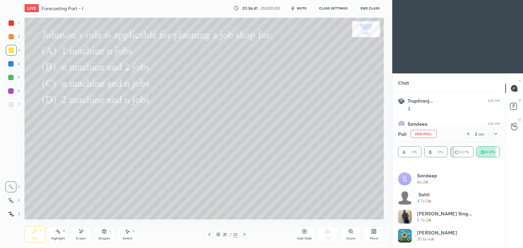
scroll to position [0, 0]
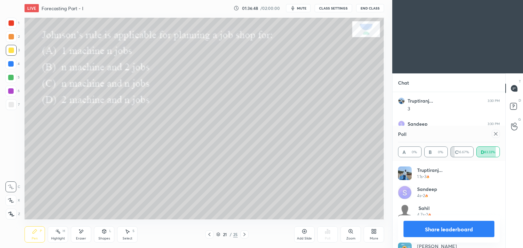
click at [207, 235] on icon at bounding box center [209, 234] width 5 height 5
click at [208, 234] on icon at bounding box center [209, 234] width 5 height 5
click at [210, 234] on icon at bounding box center [209, 234] width 5 height 5
click at [211, 234] on icon at bounding box center [209, 234] width 5 height 5
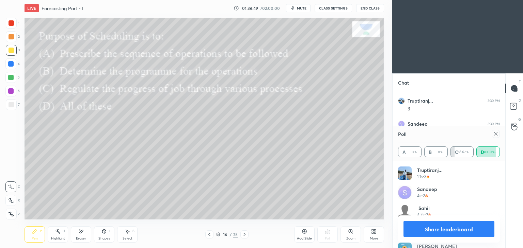
click at [213, 234] on div at bounding box center [209, 235] width 8 height 8
click at [208, 236] on icon at bounding box center [209, 234] width 5 height 5
click at [210, 236] on icon at bounding box center [209, 234] width 5 height 5
click at [498, 135] on div at bounding box center [495, 134] width 8 height 8
type textarea "x"
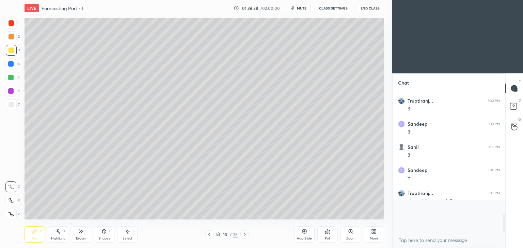
scroll to position [2, 2]
click at [244, 235] on icon at bounding box center [244, 234] width 5 height 5
click at [242, 236] on icon at bounding box center [244, 234] width 5 height 5
click at [243, 236] on icon at bounding box center [244, 234] width 5 height 5
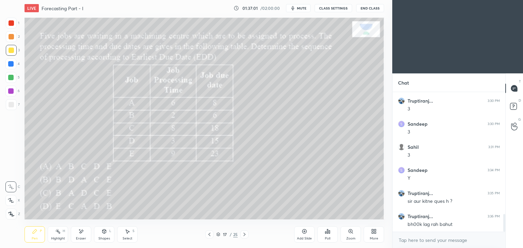
click at [244, 237] on icon at bounding box center [244, 234] width 5 height 5
click at [244, 236] on icon at bounding box center [244, 234] width 2 height 3
click at [245, 235] on icon at bounding box center [244, 234] width 2 height 3
click at [246, 234] on icon at bounding box center [244, 234] width 5 height 5
click at [244, 236] on icon at bounding box center [244, 234] width 5 height 5
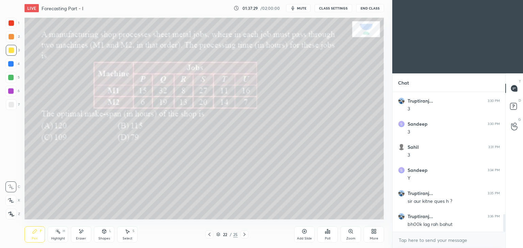
click at [327, 235] on div "Poll" at bounding box center [327, 235] width 20 height 16
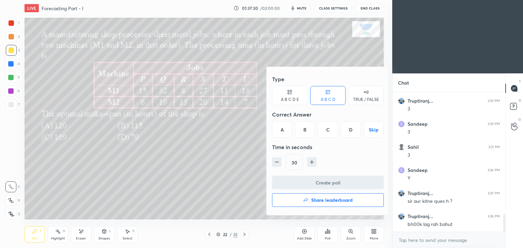
click at [309, 128] on div "B" at bounding box center [305, 130] width 20 height 16
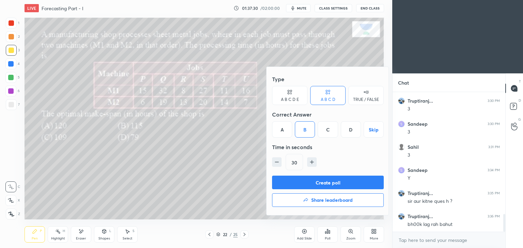
click at [313, 161] on icon "button" at bounding box center [311, 162] width 7 height 7
click at [312, 160] on icon "button" at bounding box center [311, 162] width 7 height 7
click at [314, 162] on icon "button" at bounding box center [311, 162] width 7 height 7
type input "75"
click at [334, 179] on button "Create poll" at bounding box center [328, 183] width 112 height 14
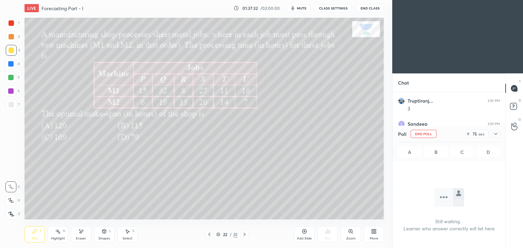
scroll to position [46, 111]
click at [80, 231] on icon at bounding box center [80, 232] width 5 height 6
click at [36, 233] on icon at bounding box center [34, 231] width 5 height 5
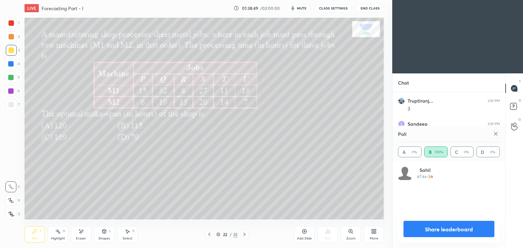
click at [83, 234] on icon at bounding box center [80, 232] width 5 height 6
click at [35, 237] on div "Pen P" at bounding box center [35, 235] width 20 height 16
click at [83, 232] on icon at bounding box center [80, 232] width 5 height 6
click at [31, 232] on div "Pen P" at bounding box center [35, 235] width 20 height 16
click at [83, 229] on icon at bounding box center [80, 232] width 5 height 6
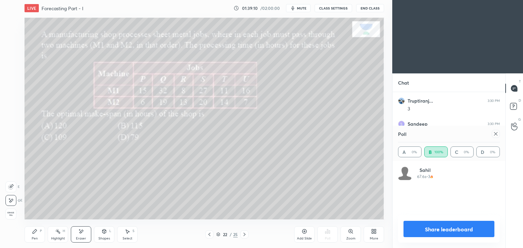
click at [131, 236] on div "Select S" at bounding box center [127, 235] width 20 height 16
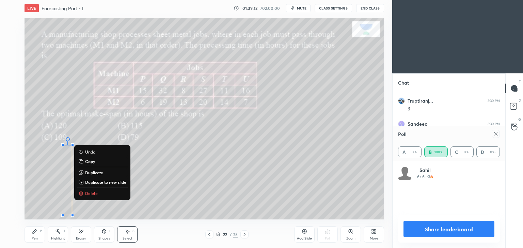
click at [94, 162] on p "Copy" at bounding box center [90, 161] width 10 height 5
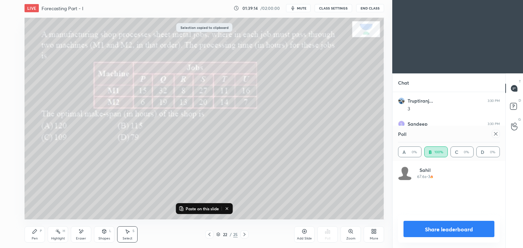
click at [302, 235] on div "Add Slide" at bounding box center [304, 235] width 20 height 16
click at [197, 209] on p "Paste on this slide" at bounding box center [201, 208] width 33 height 5
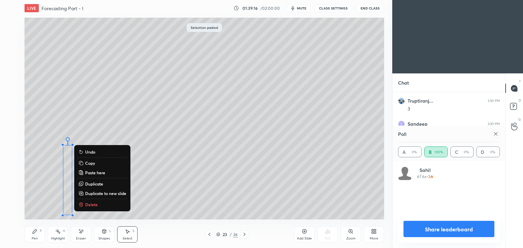
click at [97, 204] on p "Delete" at bounding box center [91, 204] width 13 height 5
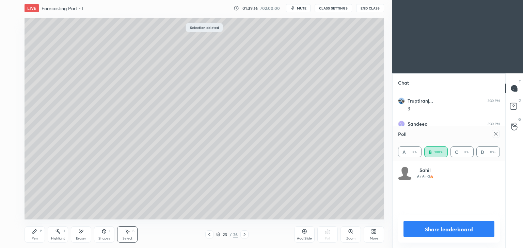
click at [36, 234] on icon at bounding box center [34, 231] width 5 height 5
click at [208, 235] on icon at bounding box center [209, 234] width 5 height 5
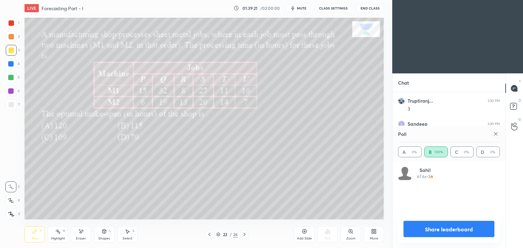
click at [243, 236] on icon at bounding box center [244, 234] width 5 height 5
click at [209, 236] on icon at bounding box center [209, 234] width 2 height 3
click at [245, 235] on icon at bounding box center [244, 234] width 5 height 5
click at [209, 233] on icon at bounding box center [209, 234] width 5 height 5
click at [79, 234] on icon at bounding box center [80, 232] width 5 height 6
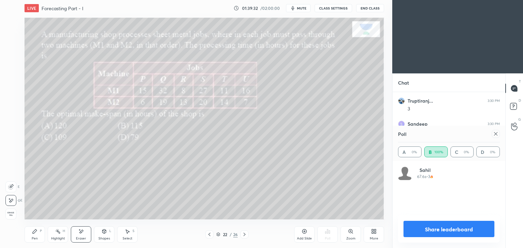
click at [241, 234] on div at bounding box center [244, 235] width 8 height 8
click at [212, 235] on div at bounding box center [209, 235] width 8 height 8
click at [244, 235] on icon at bounding box center [244, 234] width 5 height 5
click at [35, 234] on icon at bounding box center [34, 231] width 5 height 5
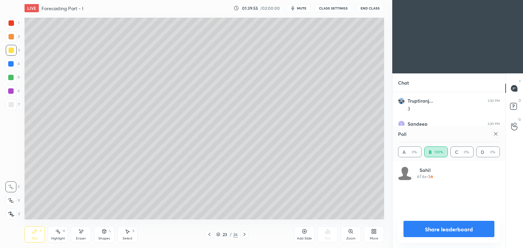
click at [128, 235] on div "Select S" at bounding box center [127, 235] width 20 height 16
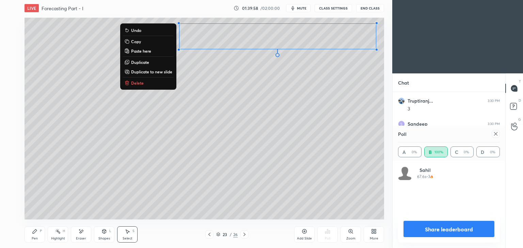
click at [289, 87] on div "0 ° Undo Copy Paste here Duplicate Duplicate to new slide Delete" at bounding box center [204, 119] width 359 height 202
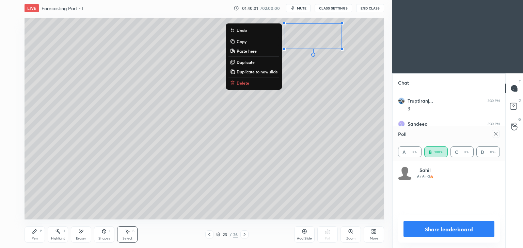
click at [262, 87] on div "0 ° Undo Copy Paste here Duplicate Duplicate to new slide Delete" at bounding box center [204, 119] width 359 height 202
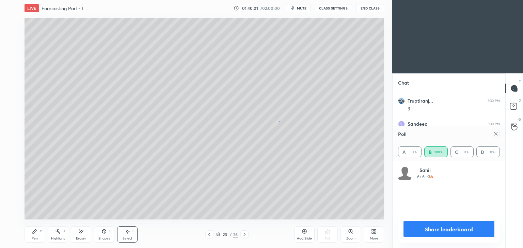
click at [278, 121] on div "0 ° Undo Copy Paste here Duplicate Duplicate to new slide Delete" at bounding box center [204, 119] width 359 height 202
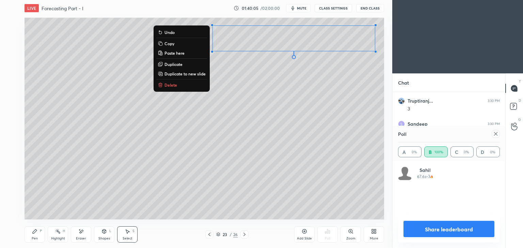
click at [31, 232] on div "Pen P" at bounding box center [35, 235] width 20 height 16
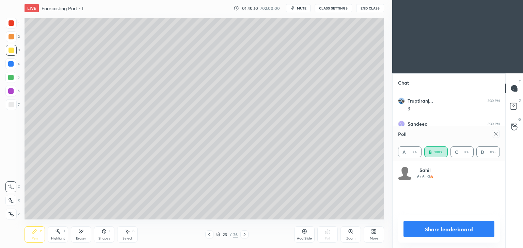
click at [204, 235] on div "23 / 26" at bounding box center [226, 235] width 135 height 8
click at [208, 236] on icon at bounding box center [209, 234] width 5 height 5
click at [243, 236] on icon at bounding box center [244, 234] width 5 height 5
click at [208, 234] on icon at bounding box center [209, 234] width 5 height 5
click at [243, 235] on icon at bounding box center [244, 234] width 5 height 5
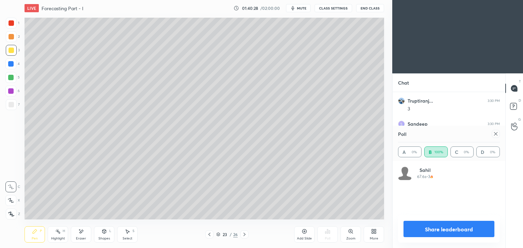
click at [494, 136] on icon at bounding box center [495, 133] width 5 height 5
type textarea "x"
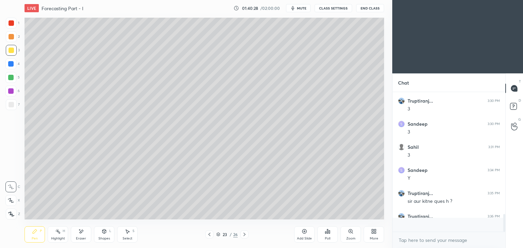
scroll to position [2, 2]
click at [210, 235] on icon at bounding box center [209, 234] width 5 height 5
click at [245, 234] on icon at bounding box center [244, 234] width 2 height 3
click at [206, 234] on div at bounding box center [209, 235] width 8 height 8
click at [242, 233] on icon at bounding box center [244, 234] width 5 height 5
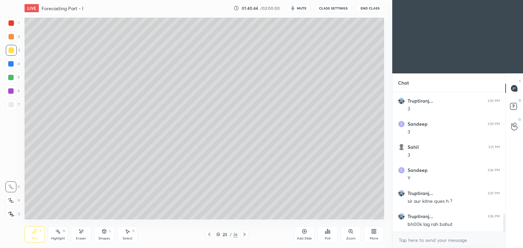
scroll to position [982, 0]
click at [209, 233] on icon at bounding box center [209, 234] width 5 height 5
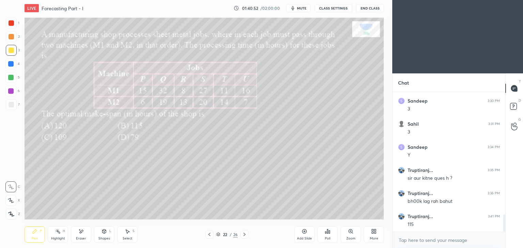
click at [245, 231] on div at bounding box center [244, 235] width 8 height 8
click at [204, 234] on div "23 / 26" at bounding box center [226, 235] width 135 height 8
click at [210, 233] on icon at bounding box center [209, 234] width 2 height 3
click at [245, 235] on icon at bounding box center [244, 234] width 2 height 3
click at [207, 233] on icon at bounding box center [209, 234] width 5 height 5
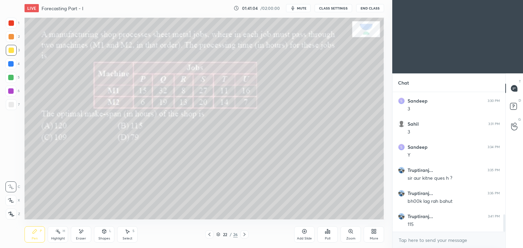
click at [245, 236] on icon at bounding box center [244, 234] width 5 height 5
click at [127, 236] on div "Select S" at bounding box center [127, 235] width 20 height 16
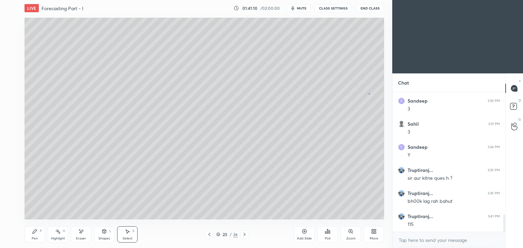
click at [369, 93] on div "0 ° Undo Copy Paste here Duplicate Duplicate to new slide Delete" at bounding box center [204, 119] width 359 height 202
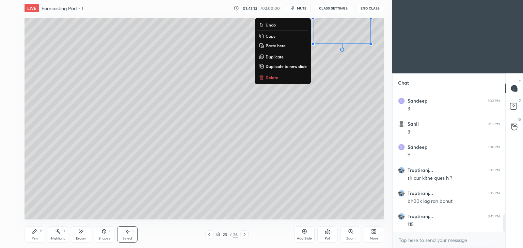
click at [105, 234] on icon at bounding box center [103, 231] width 5 height 5
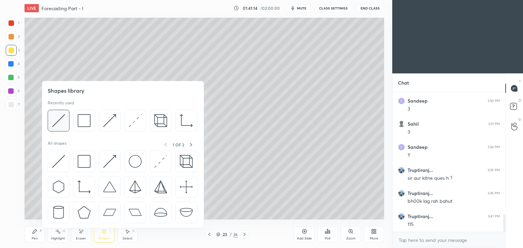
click at [63, 114] on img at bounding box center [58, 120] width 13 height 13
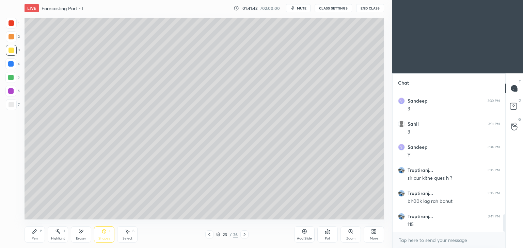
click at [35, 234] on div "Pen P" at bounding box center [35, 235] width 20 height 16
click at [12, 106] on div at bounding box center [11, 104] width 5 height 5
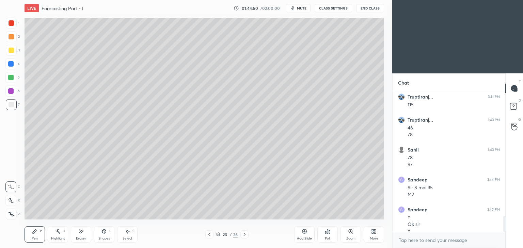
scroll to position [1108, 0]
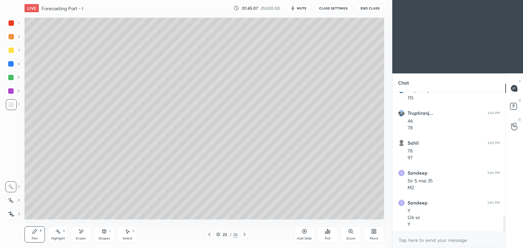
click at [244, 234] on icon at bounding box center [244, 234] width 5 height 5
click at [328, 238] on div "Poll" at bounding box center [327, 238] width 5 height 3
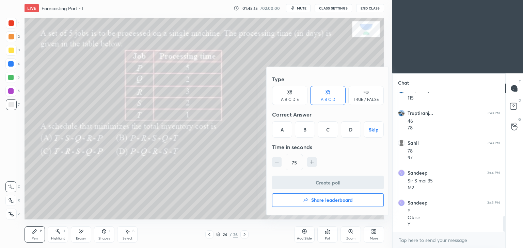
click at [284, 129] on div "A" at bounding box center [282, 130] width 20 height 16
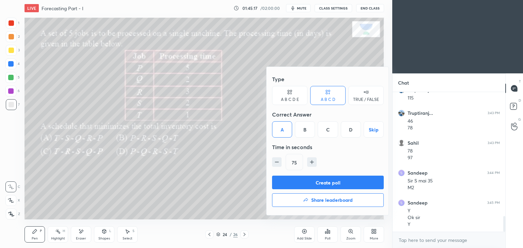
click at [282, 165] on div "75" at bounding box center [328, 162] width 112 height 16
click at [277, 163] on icon "button" at bounding box center [276, 162] width 7 height 7
type input "60"
click at [320, 181] on button "Create poll" at bounding box center [328, 183] width 112 height 14
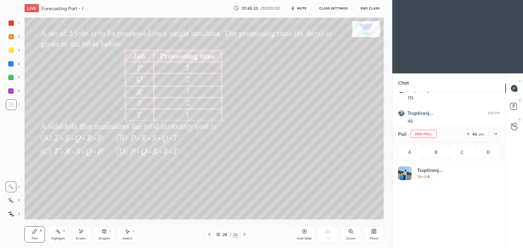
scroll to position [80, 100]
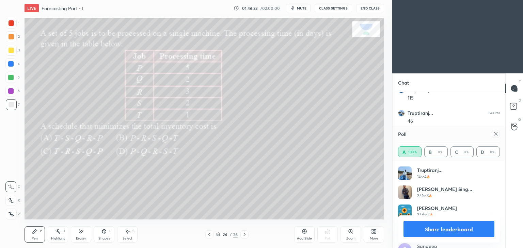
click at [88, 236] on div "Eraser" at bounding box center [81, 235] width 20 height 16
click at [498, 135] on icon at bounding box center [495, 133] width 5 height 5
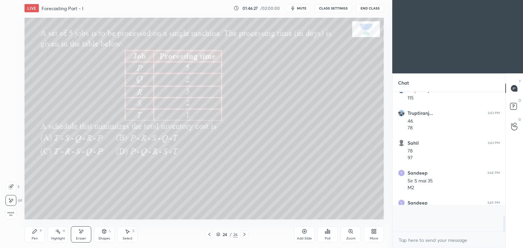
scroll to position [82, 111]
click at [242, 234] on icon at bounding box center [244, 234] width 5 height 5
click at [327, 234] on div "Poll" at bounding box center [327, 235] width 20 height 16
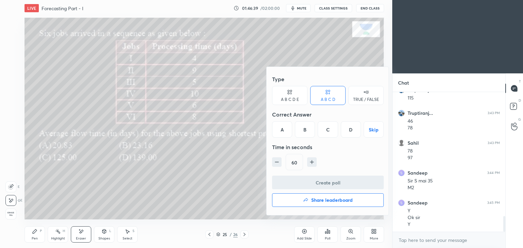
click at [282, 128] on div "A" at bounding box center [282, 130] width 20 height 16
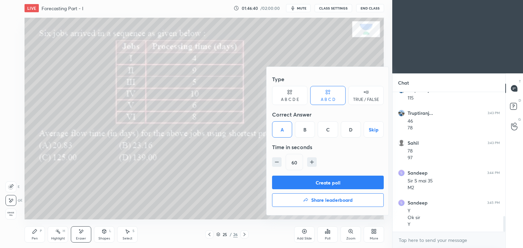
click at [331, 181] on button "Create poll" at bounding box center [328, 183] width 112 height 14
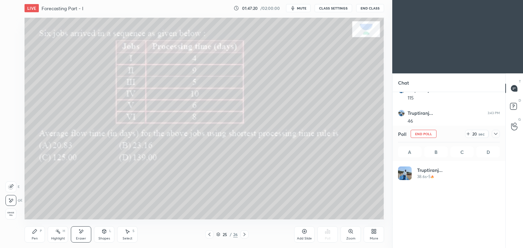
scroll to position [80, 100]
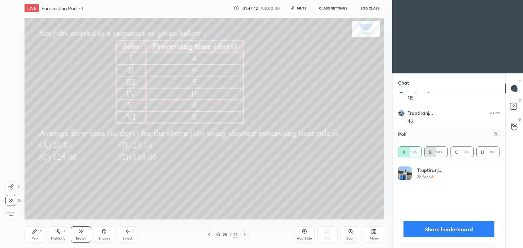
click at [496, 135] on icon at bounding box center [495, 133] width 5 height 5
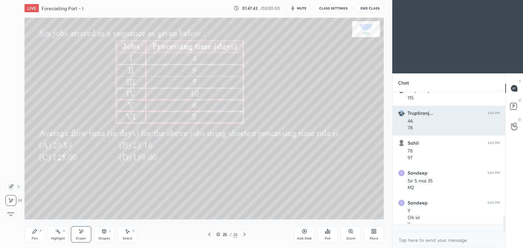
scroll to position [79, 111]
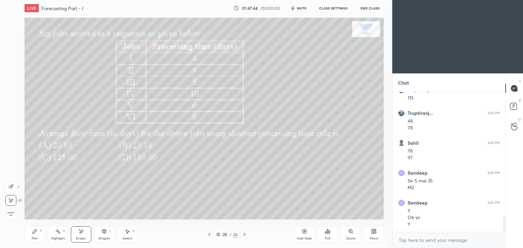
click at [32, 237] on div "Pen" at bounding box center [35, 238] width 6 height 3
click at [131, 235] on div "Select S" at bounding box center [127, 235] width 20 height 16
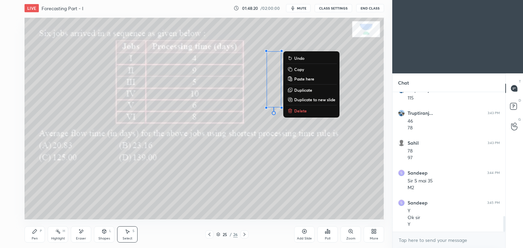
click at [35, 233] on icon at bounding box center [34, 231] width 5 height 5
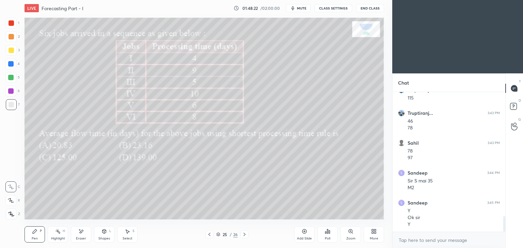
click at [83, 231] on icon at bounding box center [80, 232] width 5 height 6
click at [38, 236] on div "Pen P" at bounding box center [35, 235] width 20 height 16
click at [83, 232] on icon at bounding box center [80, 232] width 5 height 6
click at [36, 233] on icon at bounding box center [34, 231] width 5 height 5
click at [83, 234] on icon at bounding box center [80, 232] width 5 height 6
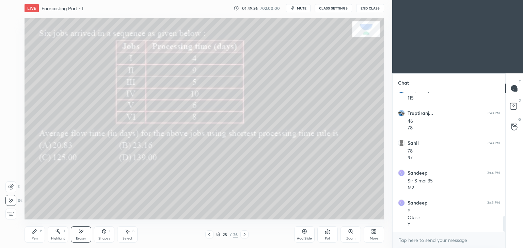
click at [32, 237] on div "Pen P" at bounding box center [35, 235] width 20 height 16
click at [385, 124] on div "Setting up your live class Poll for secs No correct answer Start poll" at bounding box center [204, 118] width 365 height 205
click at [84, 234] on div "Eraser" at bounding box center [81, 235] width 20 height 16
click at [37, 233] on icon at bounding box center [34, 231] width 5 height 5
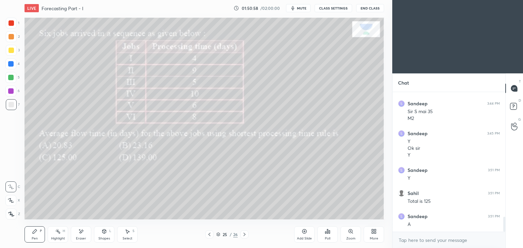
scroll to position [1201, 0]
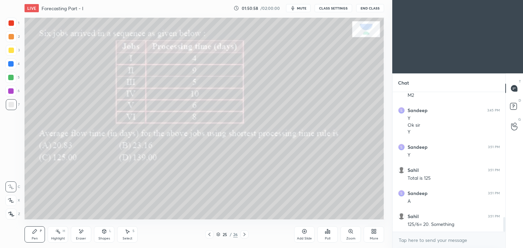
click at [82, 239] on div "Eraser" at bounding box center [81, 238] width 10 height 3
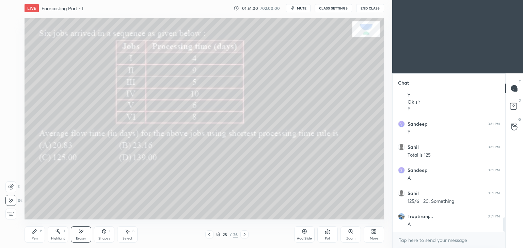
click at [30, 237] on div "Pen P" at bounding box center [35, 235] width 20 height 16
click at [242, 234] on icon at bounding box center [244, 234] width 5 height 5
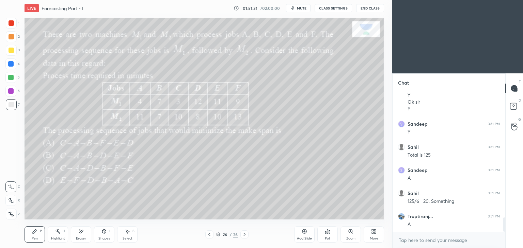
click at [329, 236] on div "Poll" at bounding box center [327, 235] width 20 height 16
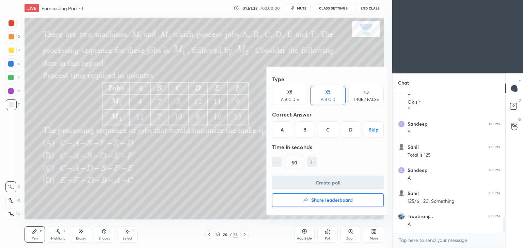
click at [285, 130] on div "A" at bounding box center [282, 130] width 20 height 16
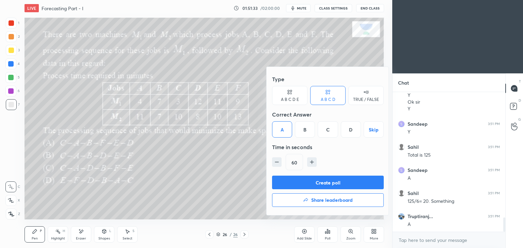
click at [340, 182] on button "Create poll" at bounding box center [328, 183] width 112 height 14
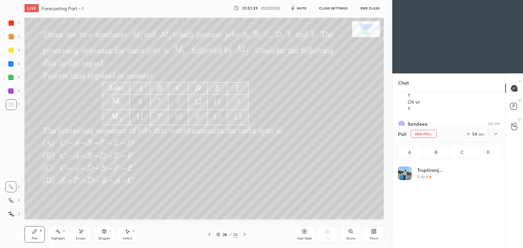
scroll to position [80, 100]
click at [13, 24] on div at bounding box center [11, 22] width 5 height 5
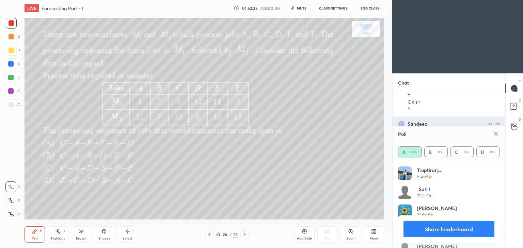
click at [497, 133] on icon at bounding box center [495, 133] width 5 height 5
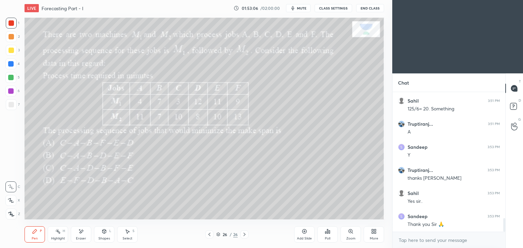
scroll to position [1346, 0]
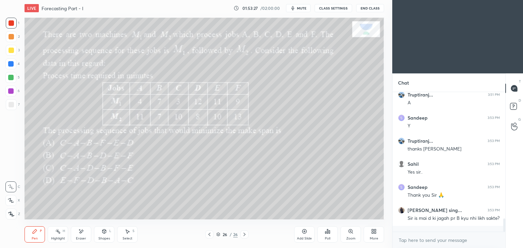
click at [87, 230] on div "Eraser" at bounding box center [81, 235] width 20 height 16
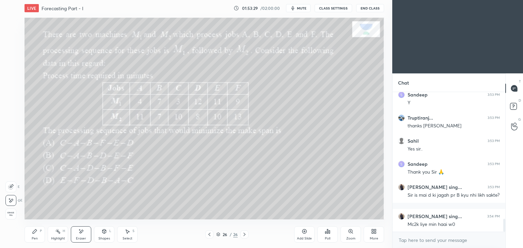
click at [35, 236] on div "Pen P" at bounding box center [35, 235] width 20 height 16
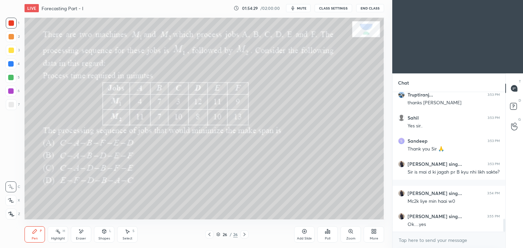
click at [78, 237] on div "Eraser" at bounding box center [81, 238] width 10 height 3
click at [34, 238] on div "Pen" at bounding box center [35, 238] width 6 height 3
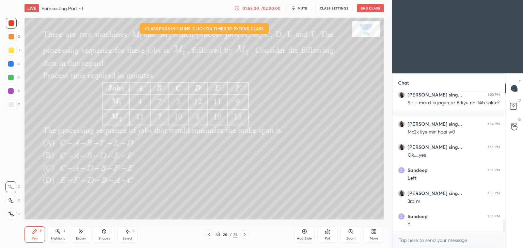
scroll to position [1485, 0]
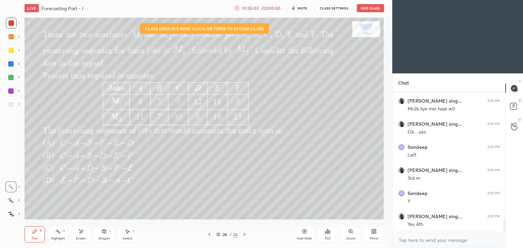
click at [125, 238] on div "Select" at bounding box center [128, 238] width 10 height 3
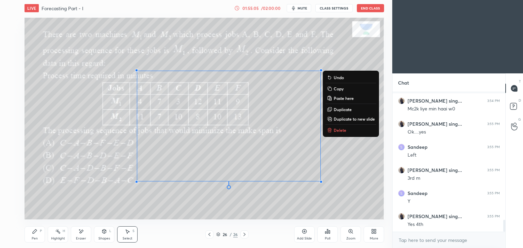
click at [338, 127] on button "Delete" at bounding box center [350, 130] width 51 height 8
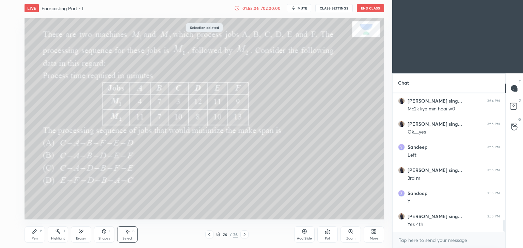
click at [36, 234] on icon at bounding box center [34, 231] width 5 height 5
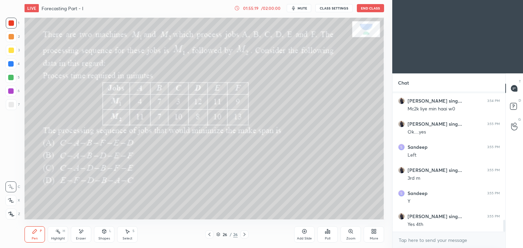
scroll to position [1508, 0]
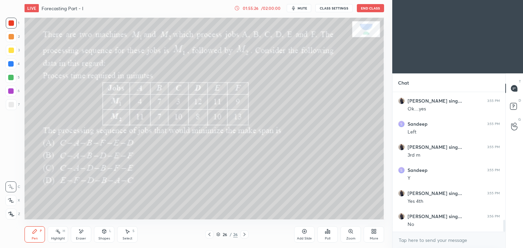
click at [371, 3] on div "LIVE Forecasting Part - I 01:55:26 / 02:00:00 mute CLASS SETTINGS End Class" at bounding box center [204, 8] width 359 height 16
click at [369, 7] on button "End Class" at bounding box center [370, 8] width 27 height 8
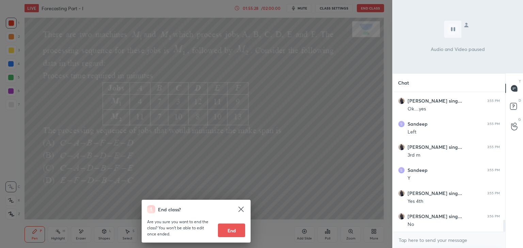
click at [234, 231] on button "End" at bounding box center [231, 231] width 27 height 14
type textarea "x"
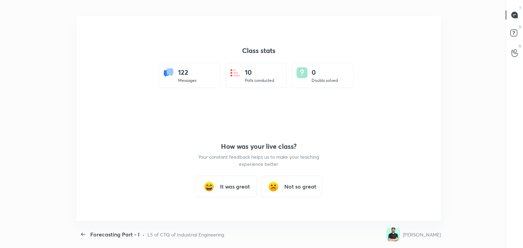
scroll to position [33829, 33517]
